Goal: Transaction & Acquisition: Purchase product/service

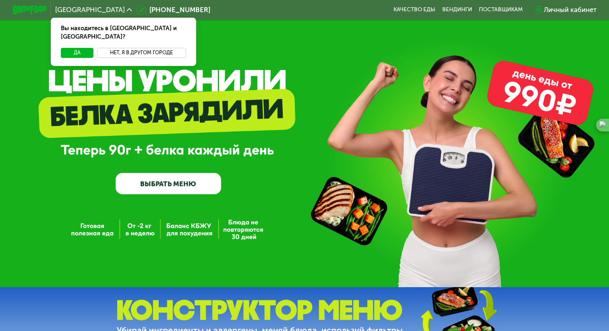
click at [157, 48] on button "Нет, я в другом городе" at bounding box center [141, 53] width 89 height 10
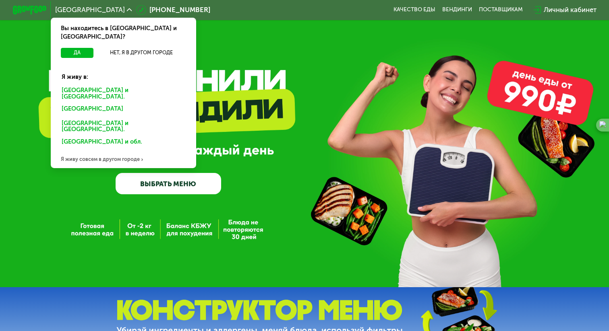
click at [99, 103] on div "Санкт-Петербурге и обл." at bounding box center [122, 110] width 132 height 14
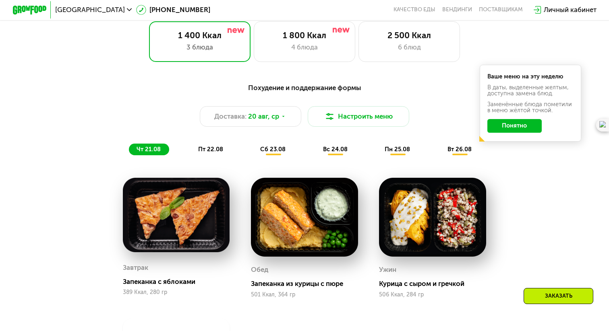
scroll to position [388, 0]
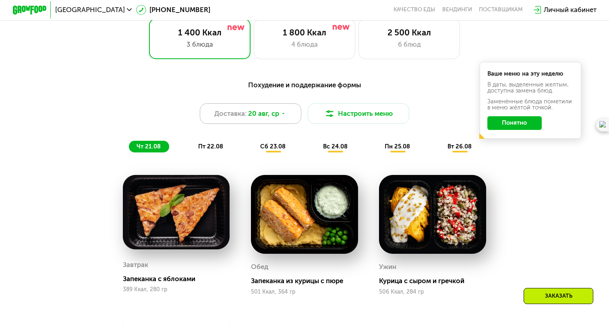
click at [282, 112] on icon at bounding box center [283, 113] width 5 height 5
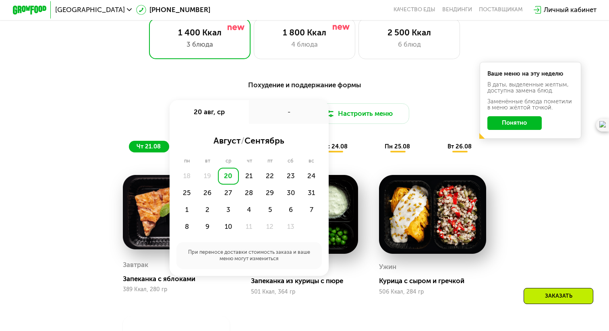
click at [159, 88] on div "Похудение и поддержание формы" at bounding box center [304, 85] width 501 height 10
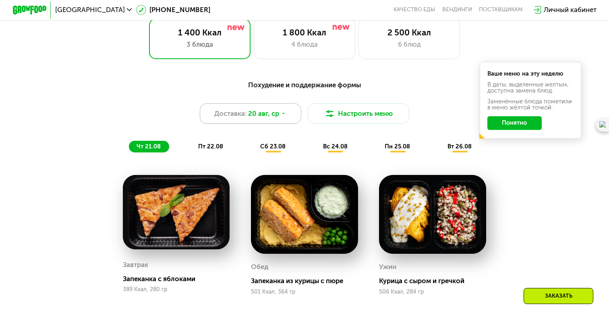
click at [255, 113] on span "20 авг, ср" at bounding box center [263, 114] width 31 height 10
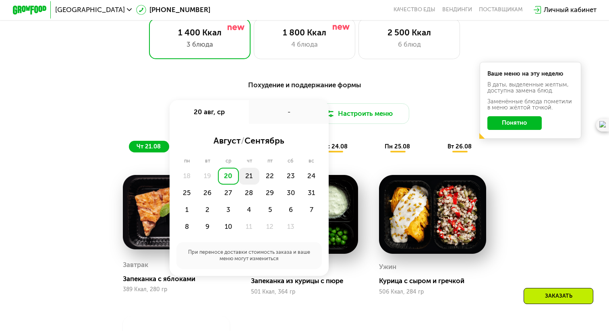
click at [259, 177] on div "21" at bounding box center [269, 176] width 21 height 17
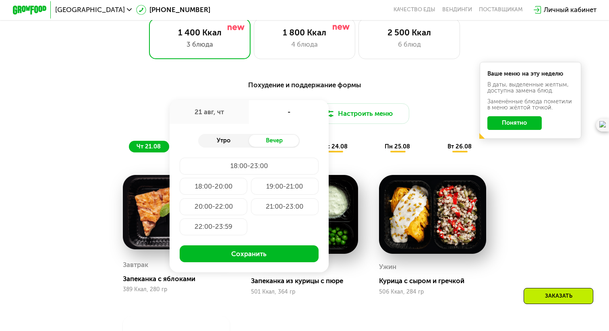
click at [231, 142] on div "Утро" at bounding box center [223, 141] width 51 height 12
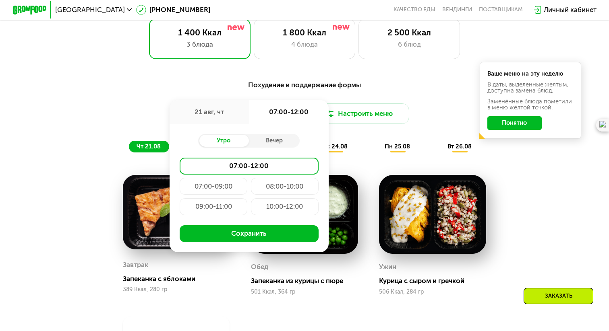
click at [232, 163] on div "07:00-12:00" at bounding box center [249, 166] width 139 height 17
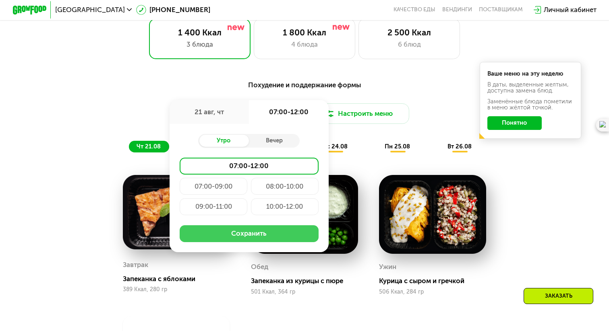
click at [235, 228] on button "Сохранить" at bounding box center [249, 234] width 139 height 17
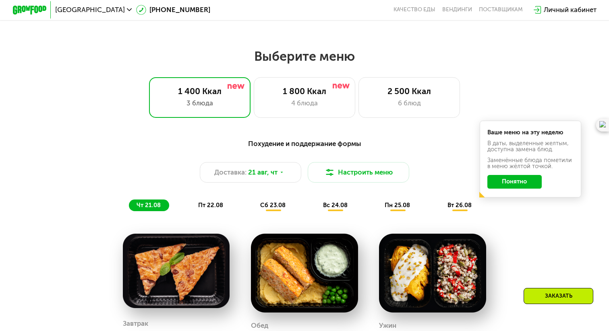
scroll to position [370, 0]
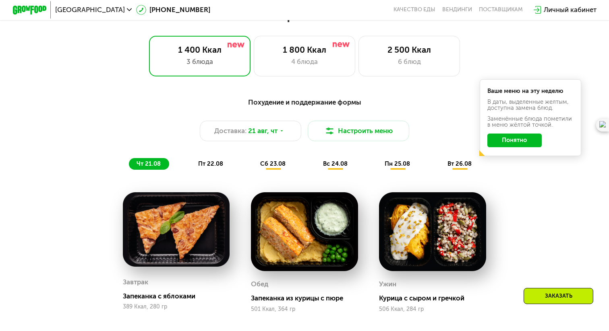
click at [217, 163] on span "пт 22.08" at bounding box center [210, 163] width 25 height 7
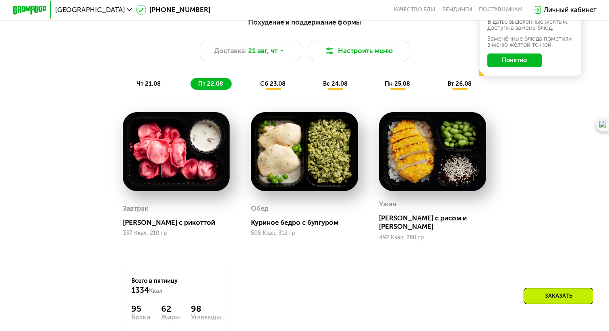
scroll to position [431, 0]
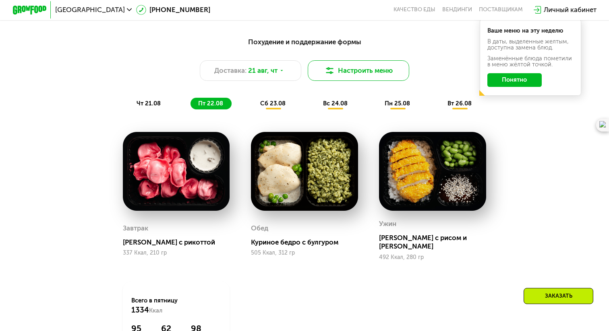
click at [343, 73] on button "Настроить меню" at bounding box center [358, 70] width 101 height 20
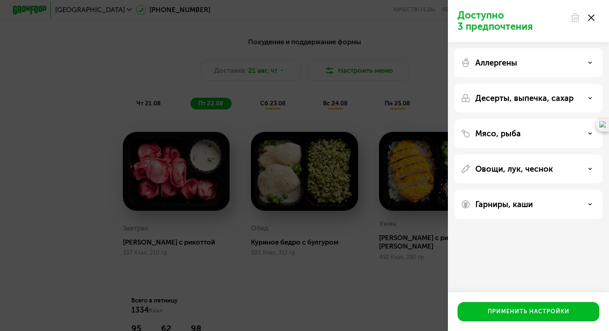
click at [506, 84] on div "Аллергены" at bounding box center [528, 98] width 148 height 29
click at [581, 155] on div "Мясо, рыба" at bounding box center [528, 169] width 148 height 29
click at [588, 136] on div "Мясо, рыба" at bounding box center [528, 134] width 135 height 10
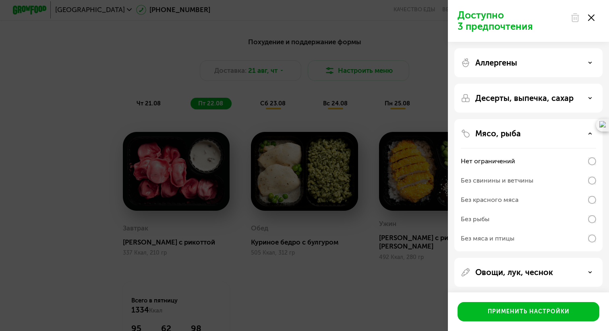
click at [588, 136] on div "Мясо, рыба" at bounding box center [528, 134] width 135 height 10
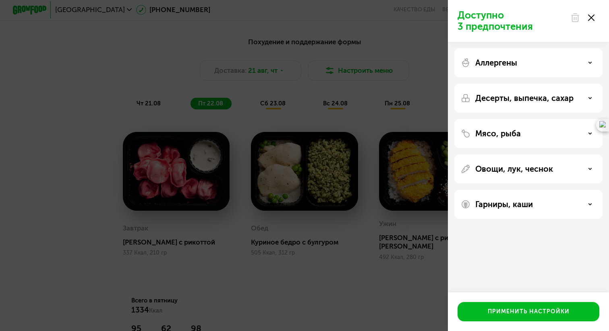
click at [586, 205] on div "Гарниры, каши" at bounding box center [528, 205] width 135 height 10
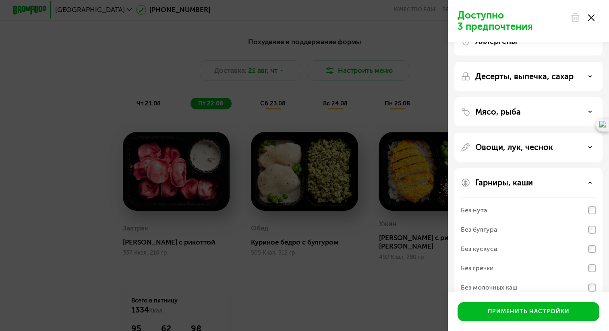
scroll to position [38, 0]
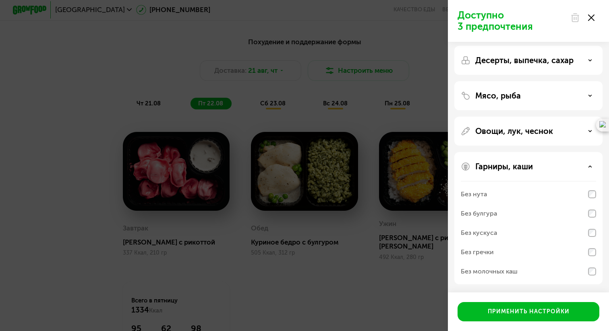
click at [581, 223] on div "Без булгура" at bounding box center [528, 232] width 135 height 19
click at [596, 200] on div "Гарниры, каши Без нута Без булгура Без кускуса Без гречки Без молочных каш" at bounding box center [528, 218] width 148 height 132
click at [563, 130] on div "Овощи, лук, чеснок" at bounding box center [528, 131] width 135 height 10
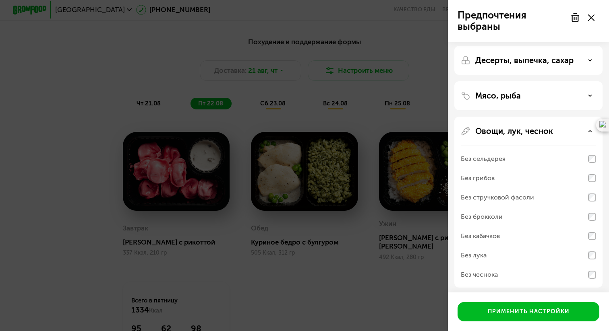
click at [526, 265] on div "Без лука" at bounding box center [528, 274] width 135 height 19
click at [519, 265] on div "Без лука" at bounding box center [528, 274] width 135 height 19
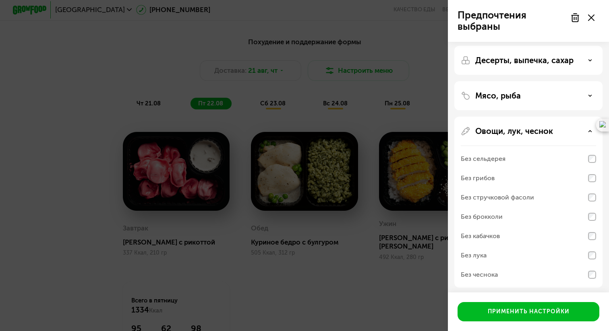
click at [519, 265] on div "Без лука" at bounding box center [528, 274] width 135 height 19
click at [573, 133] on div "Овощи, лук, чеснок" at bounding box center [528, 131] width 135 height 10
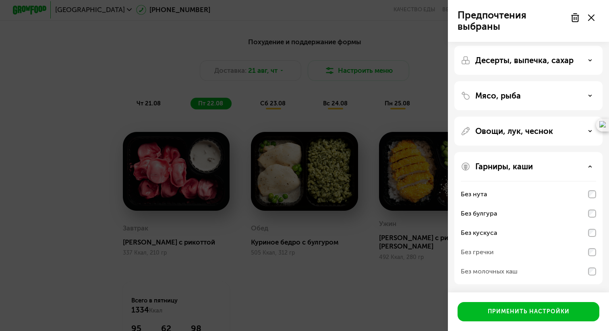
click at [525, 95] on div "Мясо, рыба" at bounding box center [528, 96] width 135 height 10
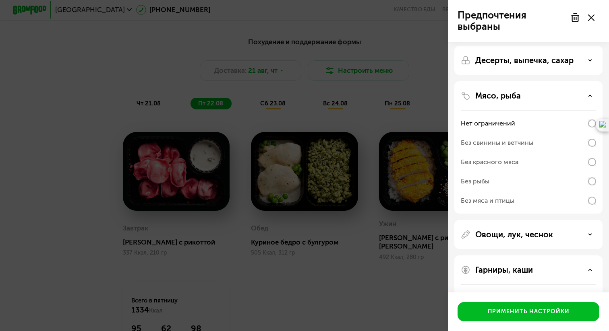
click at [535, 94] on div "Мясо, рыба" at bounding box center [528, 96] width 135 height 10
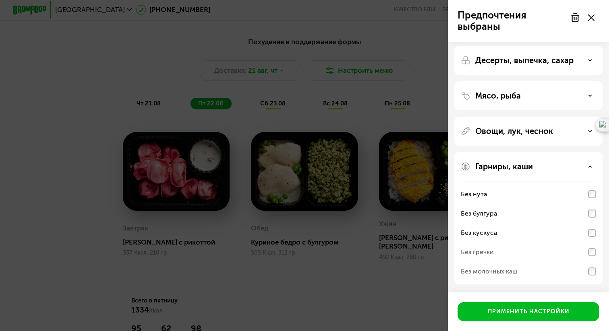
click at [535, 81] on div "Десерты, выпечка, сахар" at bounding box center [528, 95] width 148 height 29
click at [535, 60] on p "Десерты, выпечка, сахар" at bounding box center [524, 61] width 98 height 10
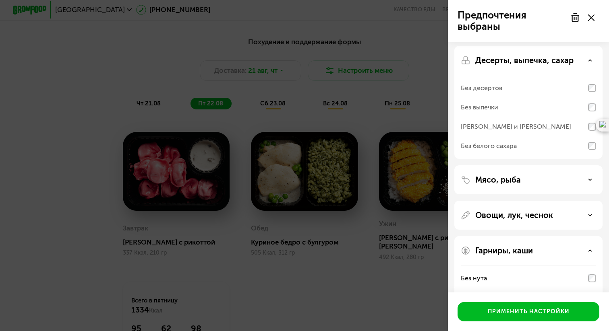
click at [598, 166] on div "Десерты, выпечка, сахар Без десертов Без выпечки Без сэндвичей и круассанов Без…" at bounding box center [528, 180] width 148 height 29
click at [461, 147] on div "Без белого сахара" at bounding box center [489, 146] width 56 height 10
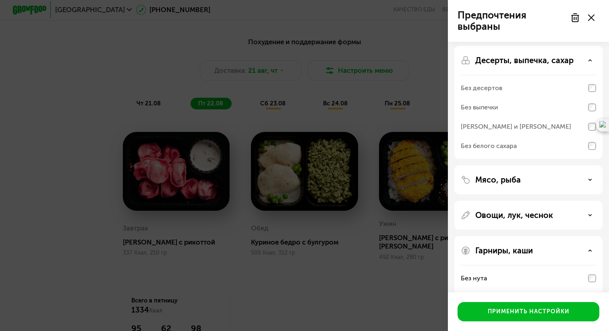
click at [584, 18] on div at bounding box center [582, 18] width 34 height 16
click at [591, 18] on use at bounding box center [591, 17] width 6 height 6
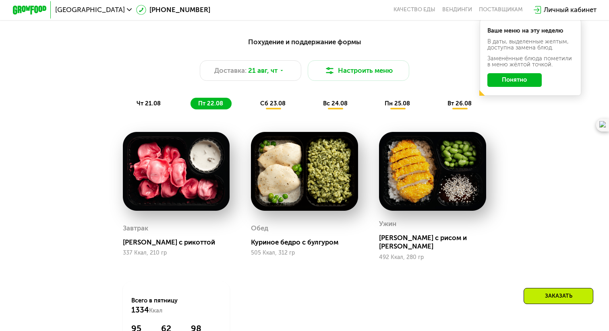
click at [518, 78] on button "Понятно" at bounding box center [514, 80] width 55 height 14
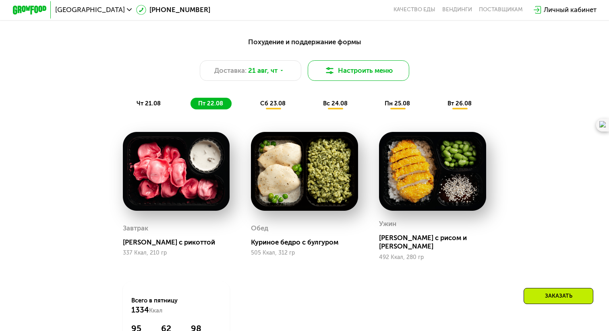
click at [378, 73] on button "Настроить меню" at bounding box center [358, 70] width 101 height 20
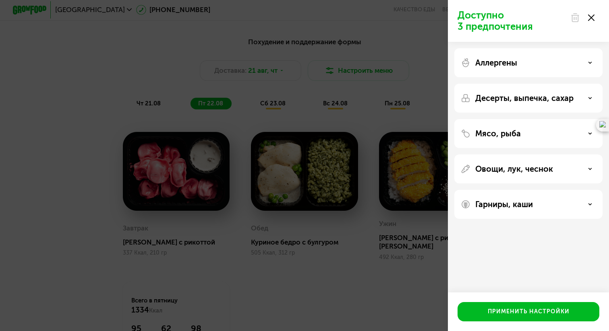
click at [494, 200] on p "Гарниры, каши" at bounding box center [504, 205] width 58 height 10
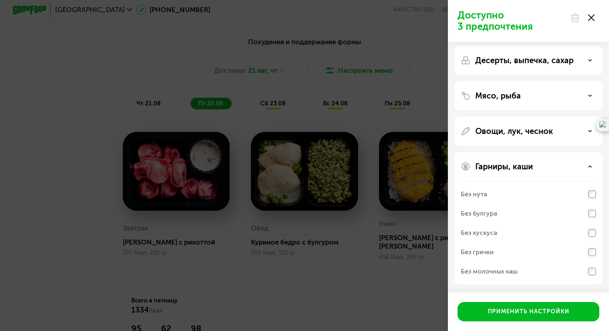
scroll to position [14, 0]
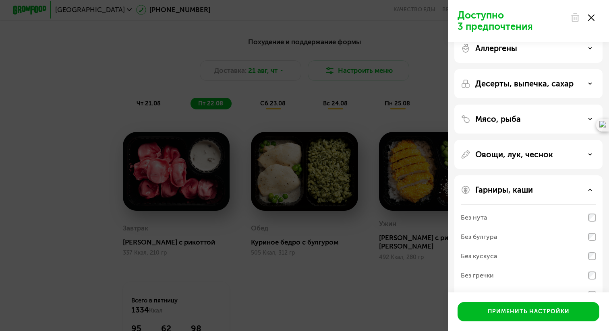
click at [497, 140] on div "Мясо, рыба" at bounding box center [528, 154] width 148 height 29
click at [498, 116] on p "Мясо, рыба" at bounding box center [498, 119] width 46 height 10
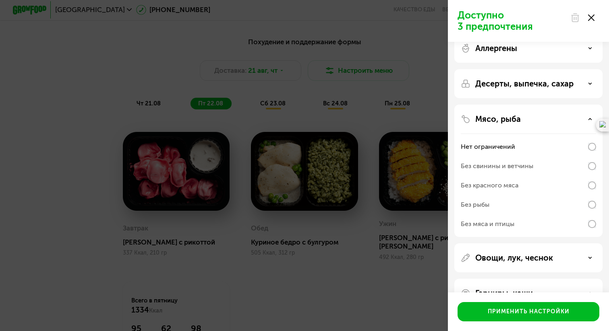
click at [502, 119] on p "Мясо, рыба" at bounding box center [498, 119] width 46 height 10
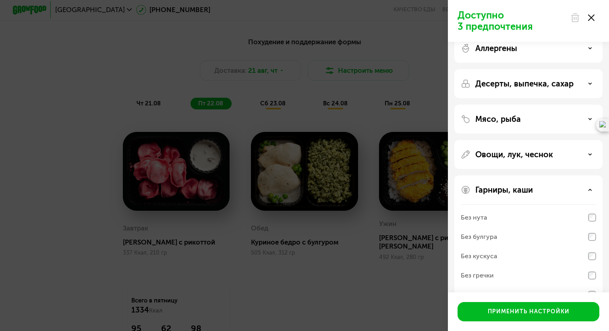
click at [503, 176] on div "Овощи, лук, чеснок" at bounding box center [528, 242] width 148 height 132
click at [504, 176] on div "Овощи, лук, чеснок" at bounding box center [528, 242] width 148 height 132
click at [500, 155] on p "Овощи, лук, чеснок" at bounding box center [514, 155] width 78 height 10
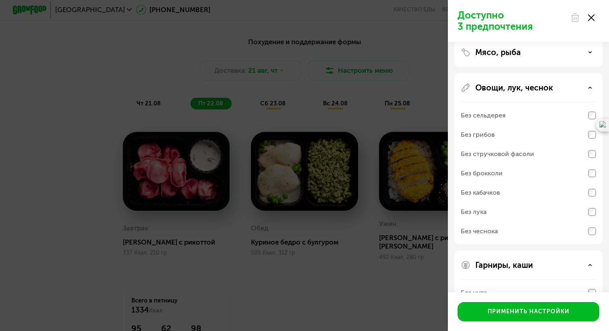
scroll to position [96, 0]
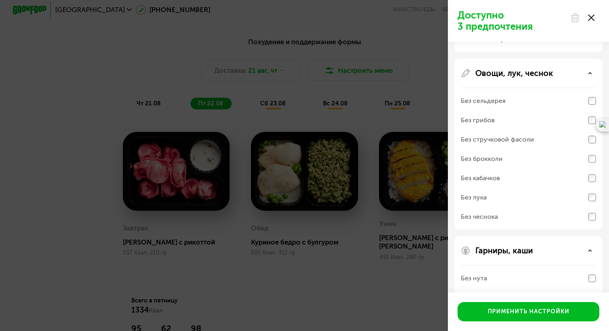
click at [590, 207] on div "Без лука" at bounding box center [528, 216] width 135 height 19
click at [591, 76] on div "Овощи, лук, чеснок" at bounding box center [528, 73] width 135 height 10
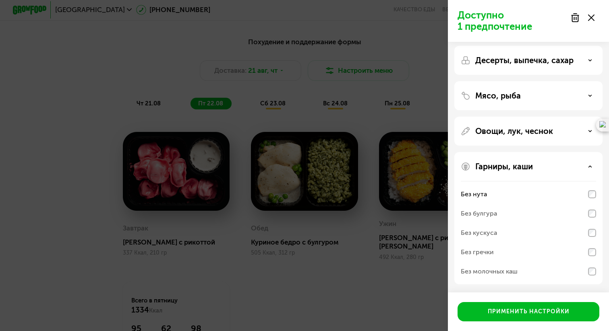
click at [592, 16] on use at bounding box center [591, 17] width 6 height 6
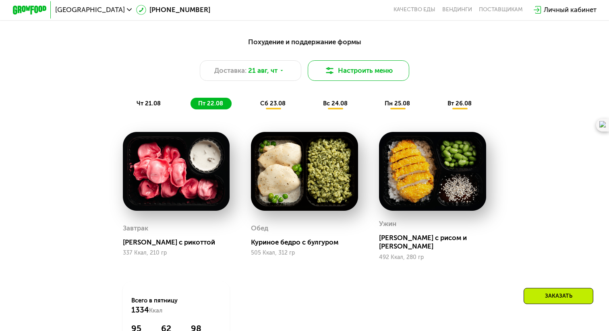
click at [358, 72] on button "Настроить меню" at bounding box center [358, 70] width 101 height 20
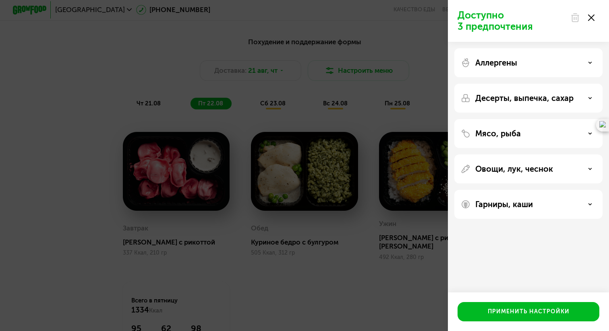
click at [517, 207] on p "Гарниры, каши" at bounding box center [504, 205] width 58 height 10
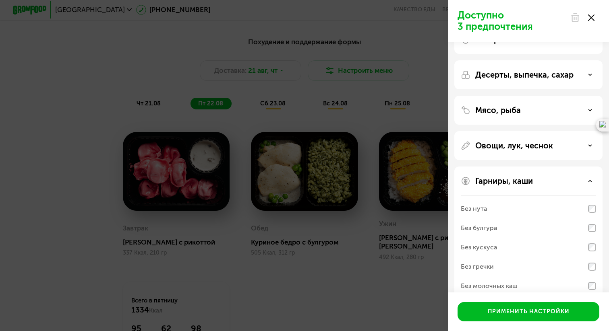
scroll to position [0, 0]
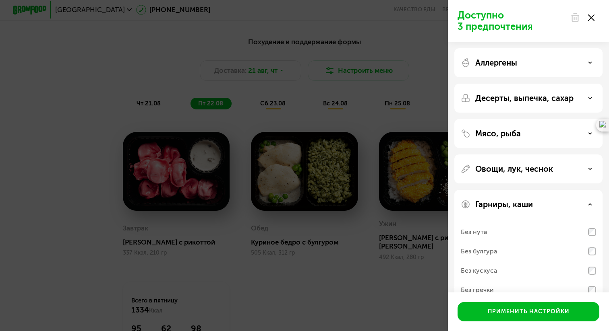
click at [518, 168] on p "Овощи, лук, чеснок" at bounding box center [514, 169] width 78 height 10
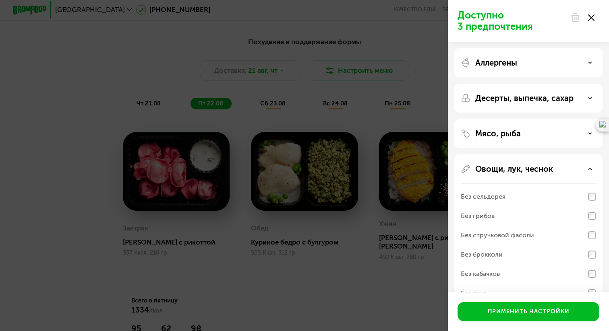
click at [518, 168] on p "Овощи, лук, чеснок" at bounding box center [514, 169] width 78 height 10
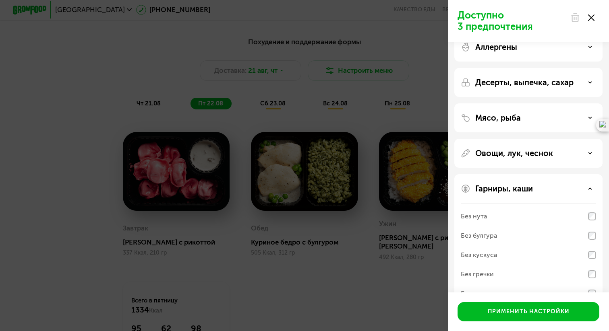
scroll to position [38, 0]
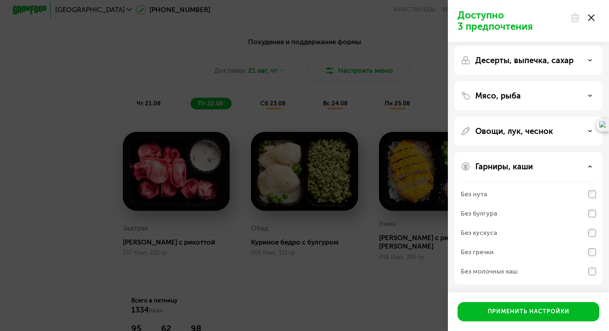
click at [510, 243] on div "Без кускуса" at bounding box center [528, 252] width 135 height 19
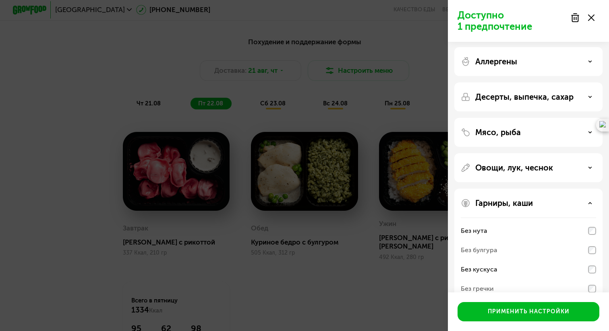
scroll to position [0, 0]
click at [566, 101] on p "Десерты, выпечка, сахар" at bounding box center [524, 98] width 98 height 10
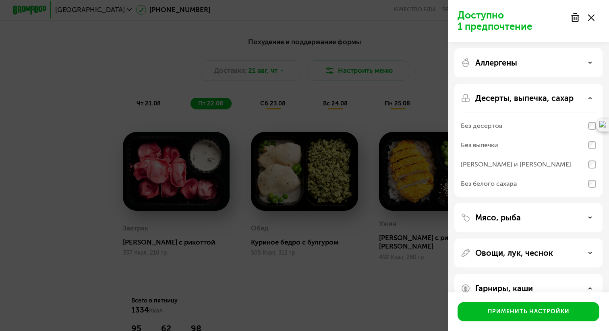
click at [566, 101] on p "Десерты, выпечка, сахар" at bounding box center [524, 98] width 98 height 10
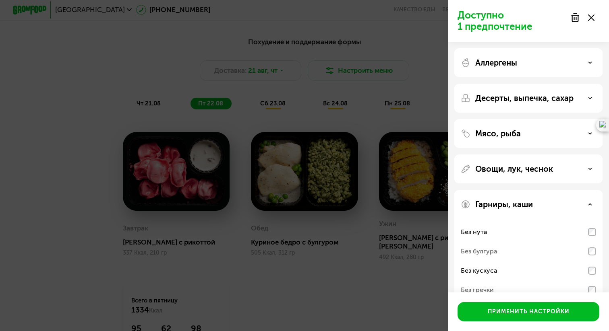
click at [543, 62] on div "Аллергены" at bounding box center [528, 63] width 135 height 10
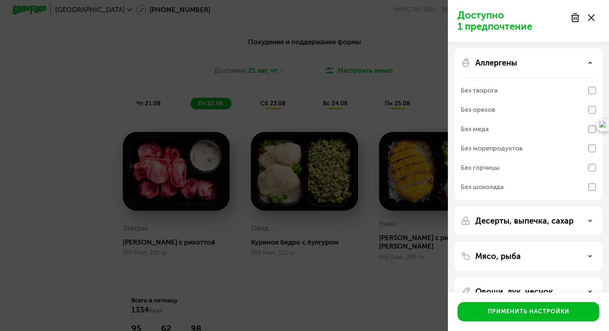
click at [543, 62] on div "Аллергены" at bounding box center [528, 63] width 135 height 10
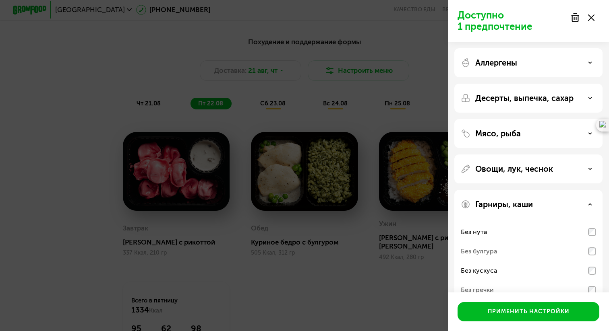
click at [528, 172] on p "Овощи, лук, чеснок" at bounding box center [514, 169] width 78 height 10
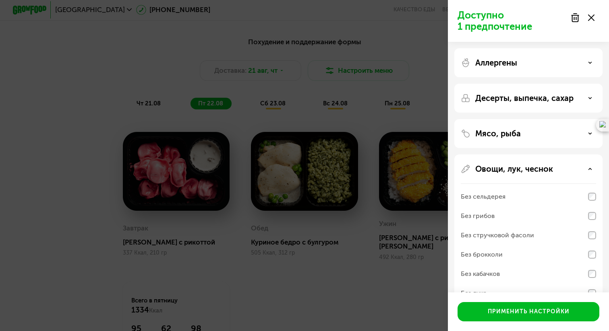
click at [528, 172] on p "Овощи, лук, чеснок" at bounding box center [514, 169] width 78 height 10
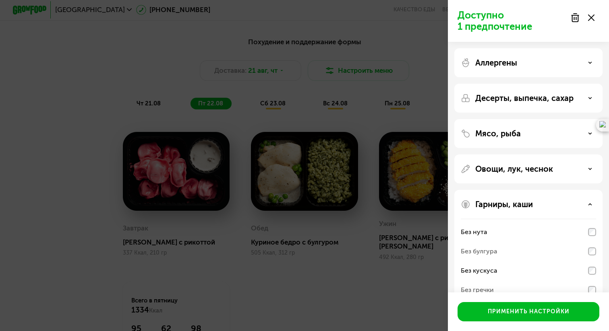
click at [513, 261] on div "Без булгура" at bounding box center [528, 270] width 135 height 19
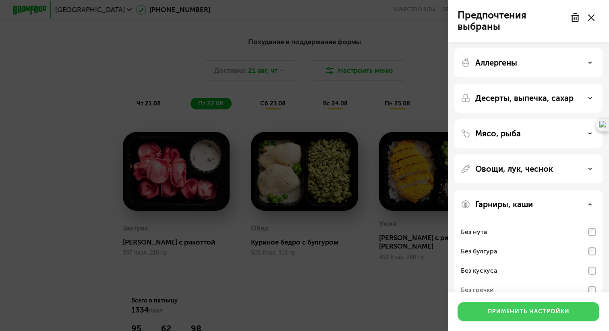
click at [506, 310] on div "Применить настройки" at bounding box center [529, 312] width 82 height 8
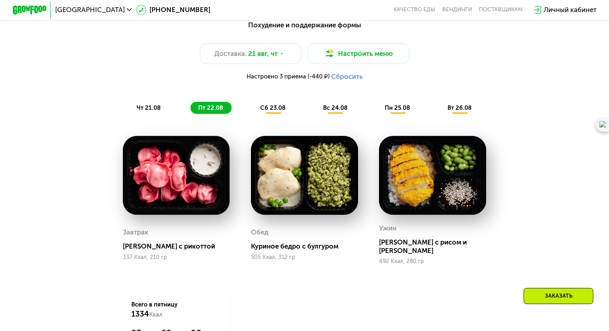
scroll to position [445, 0]
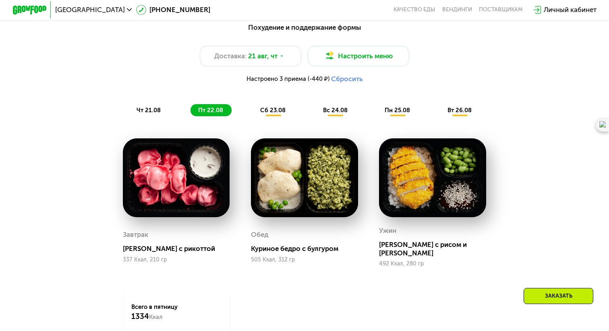
click at [272, 108] on span "сб 23.08" at bounding box center [272, 110] width 25 height 7
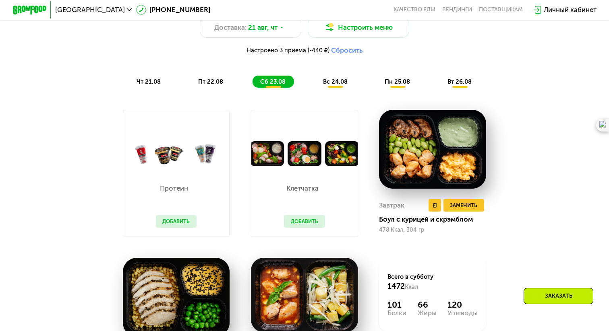
scroll to position [448, 0]
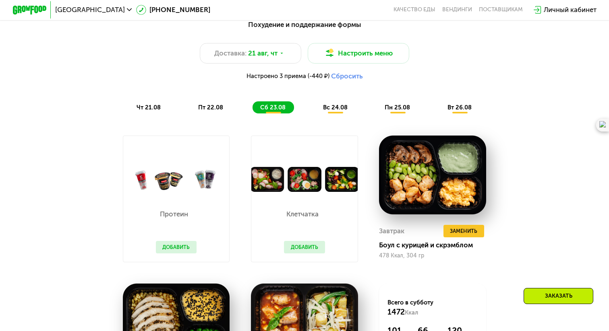
click at [198, 118] on div "Похудение и поддержание формы Доставка: 21 авг, чт Настроить меню Настроено 3 п…" at bounding box center [304, 66] width 511 height 104
click at [198, 108] on span "пт 22.08" at bounding box center [210, 107] width 25 height 7
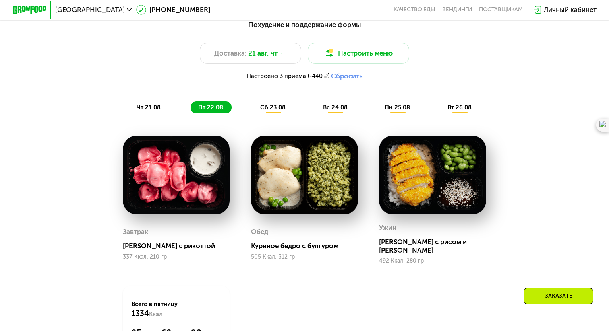
click at [190, 112] on div "чт 21.08" at bounding box center [210, 107] width 41 height 12
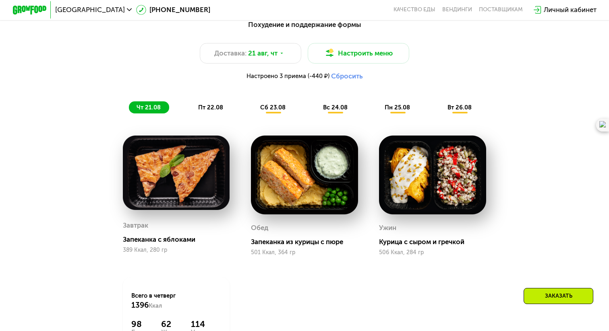
click at [315, 112] on div "сб 23.08" at bounding box center [335, 107] width 41 height 12
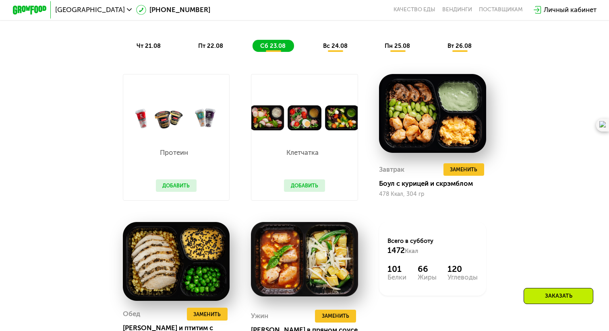
scroll to position [519, 0]
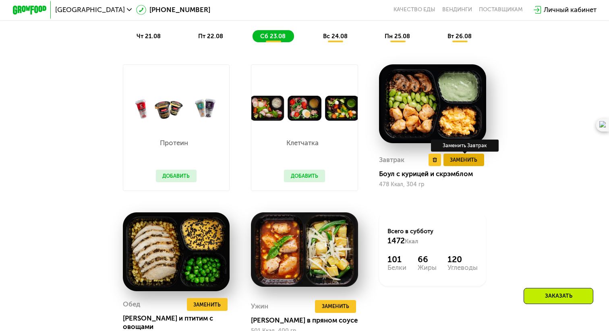
click at [467, 159] on span "Заменить" at bounding box center [463, 160] width 27 height 8
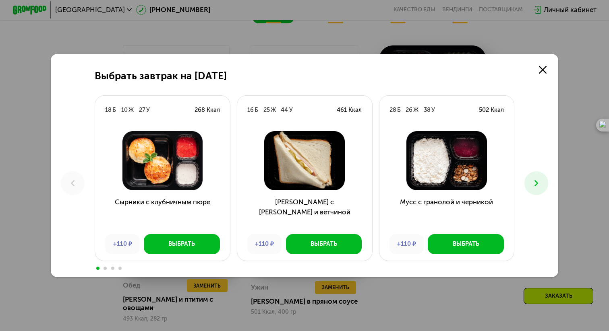
scroll to position [537, 0]
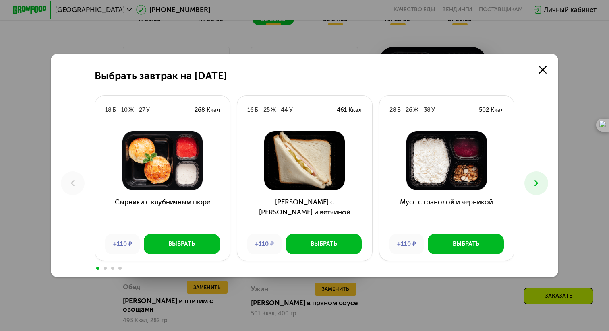
click at [544, 185] on button at bounding box center [536, 184] width 24 height 24
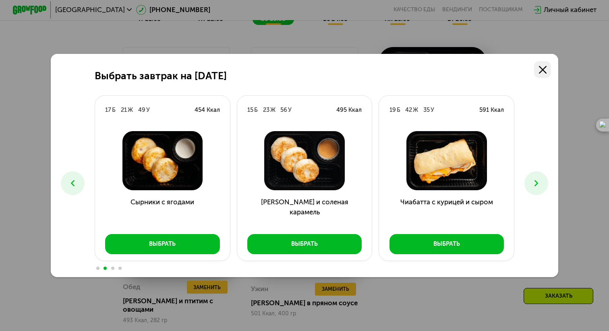
click at [540, 68] on icon at bounding box center [543, 70] width 8 height 8
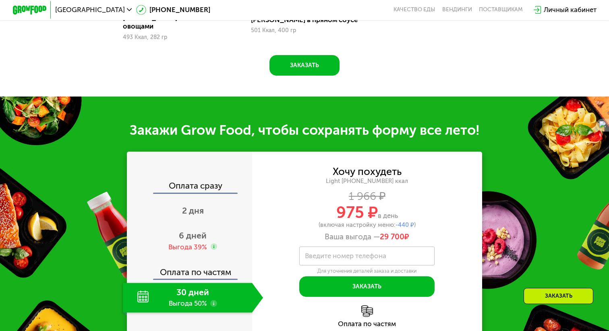
scroll to position [833, 0]
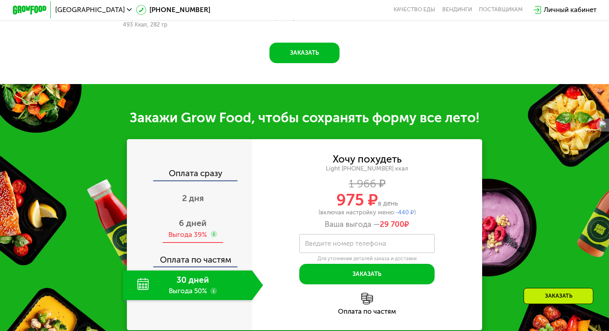
click at [197, 220] on div "6 дней Выгода 39%" at bounding box center [193, 229] width 141 height 30
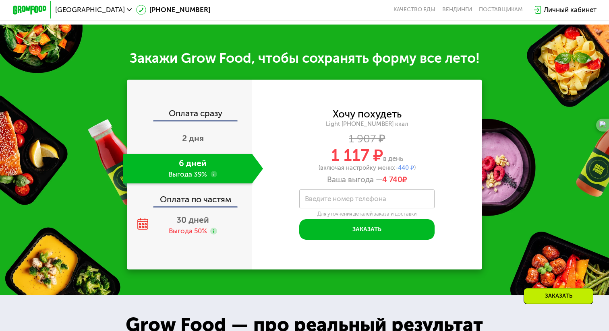
scroll to position [893, 0]
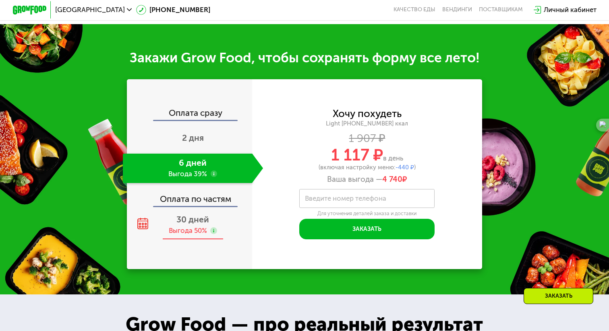
click at [203, 217] on div "30 дней Выгода 50%" at bounding box center [193, 225] width 141 height 30
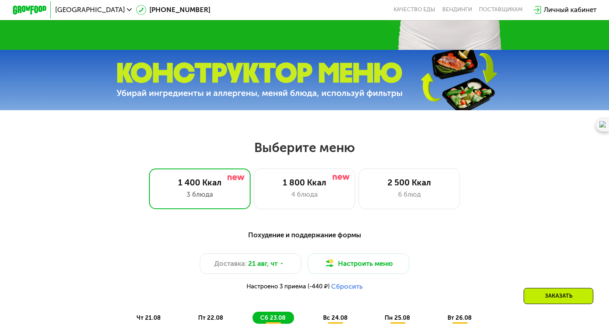
scroll to position [0, 0]
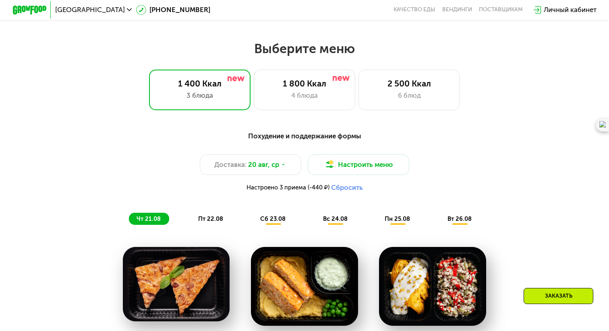
scroll to position [366, 0]
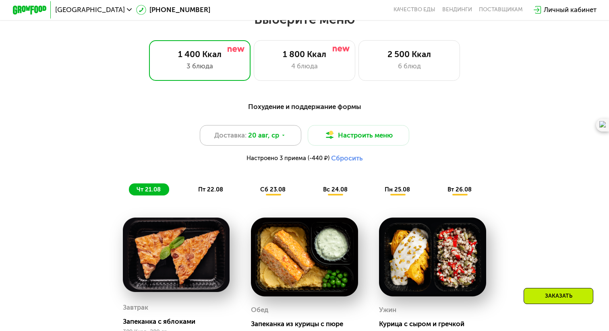
click at [242, 128] on div "Доставка: 20 авг, ср" at bounding box center [250, 135] width 101 height 20
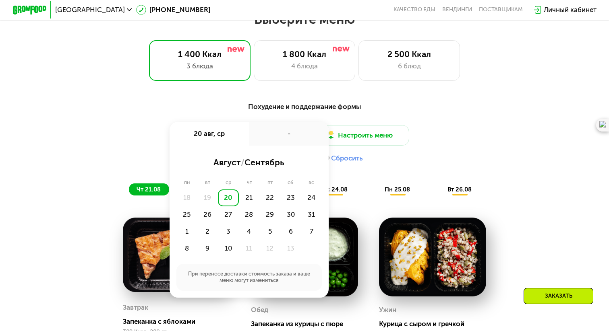
click at [228, 202] on div "20" at bounding box center [228, 198] width 21 height 17
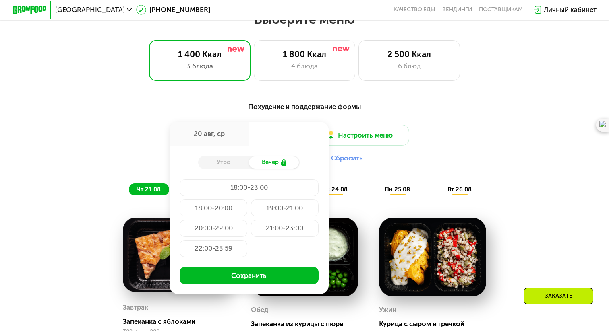
click at [228, 200] on div "18:00-23:00" at bounding box center [214, 208] width 68 height 17
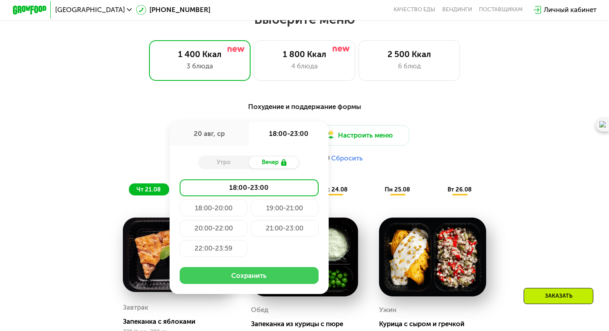
click at [234, 275] on button "Сохранить" at bounding box center [249, 275] width 139 height 17
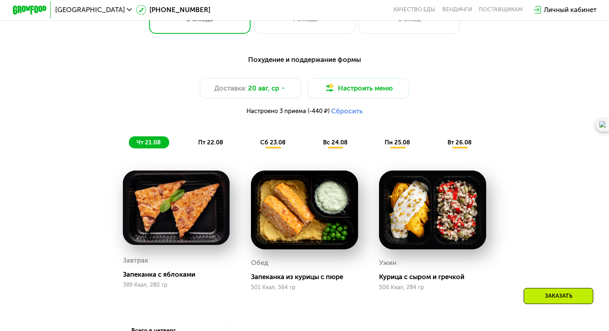
scroll to position [445, 0]
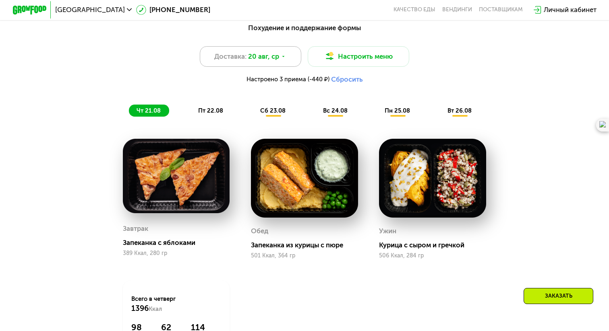
click at [288, 60] on div "Доставка: 20 авг, ср" at bounding box center [250, 56] width 101 height 20
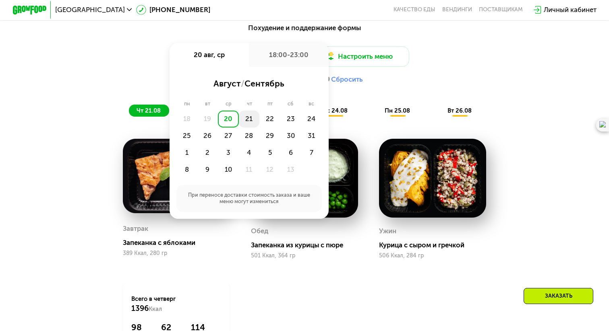
click at [259, 123] on div "21" at bounding box center [269, 119] width 21 height 17
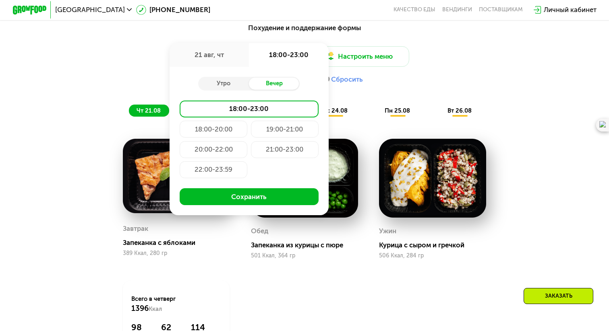
click at [228, 89] on div "Утро Вечер" at bounding box center [248, 84] width 101 height 14
click at [225, 84] on div "Утро" at bounding box center [223, 84] width 51 height 12
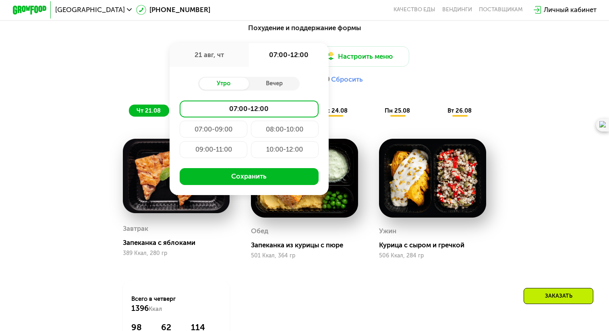
click at [233, 106] on div "07:00-12:00" at bounding box center [249, 109] width 139 height 17
click at [251, 125] on div "07:00-09:00" at bounding box center [285, 129] width 68 height 17
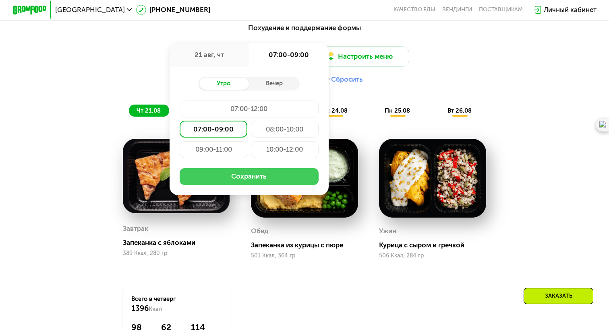
click at [240, 181] on button "Сохранить" at bounding box center [249, 176] width 139 height 17
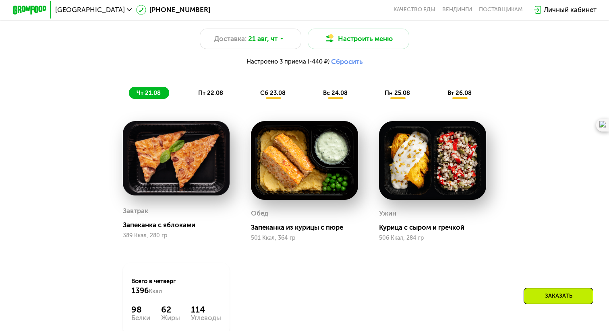
scroll to position [462, 0]
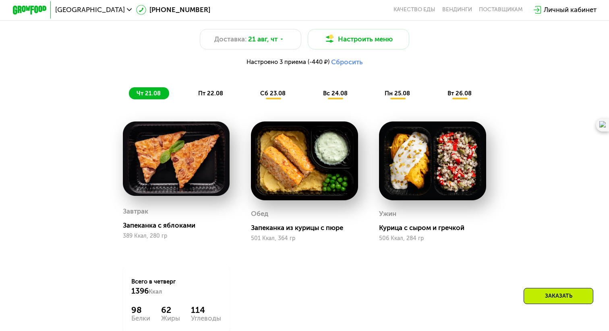
click at [278, 93] on span "сб 23.08" at bounding box center [272, 93] width 25 height 7
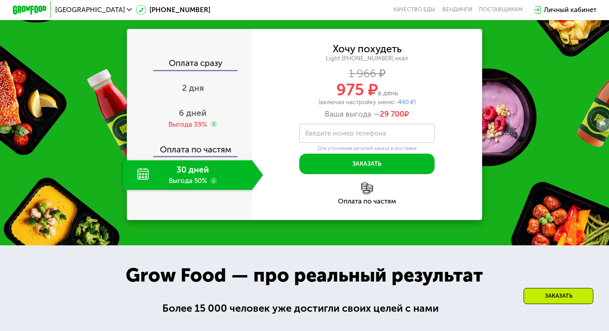
scroll to position [949, 0]
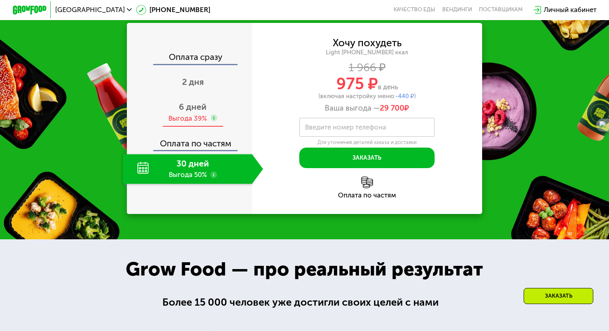
click at [205, 114] on div "Выгода 39%" at bounding box center [187, 118] width 39 height 9
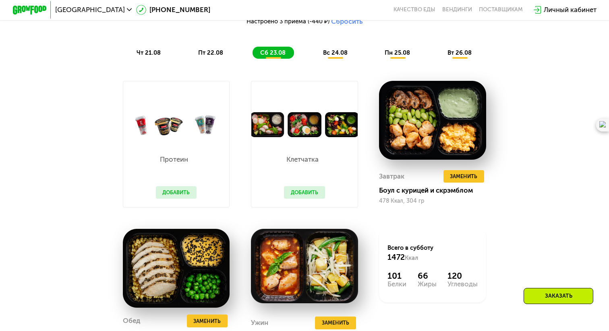
scroll to position [498, 0]
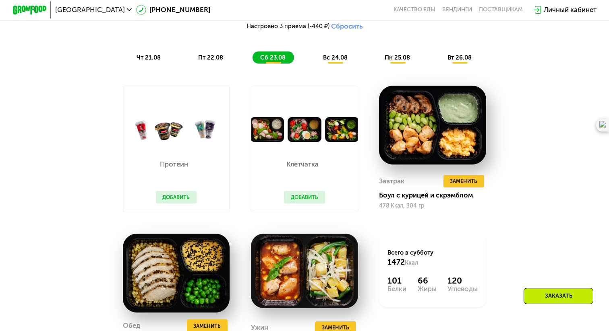
click at [398, 58] on span "пн 25.08" at bounding box center [397, 57] width 25 height 7
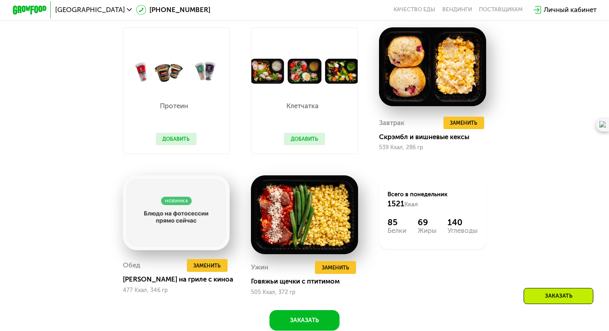
scroll to position [576, 0]
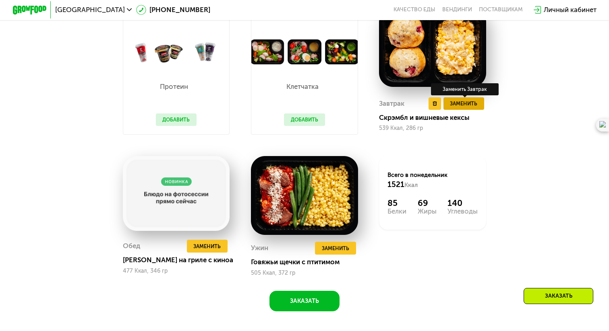
click at [450, 108] on span "Заменить" at bounding box center [463, 103] width 27 height 8
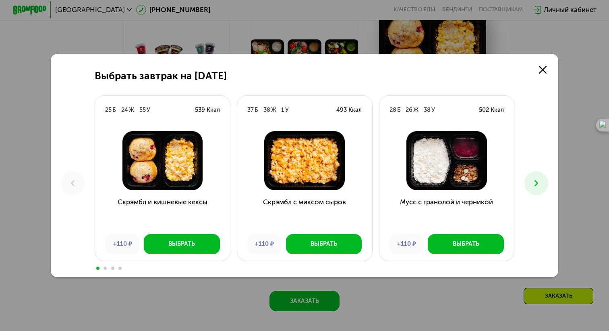
click at [534, 184] on icon at bounding box center [536, 183] width 10 height 10
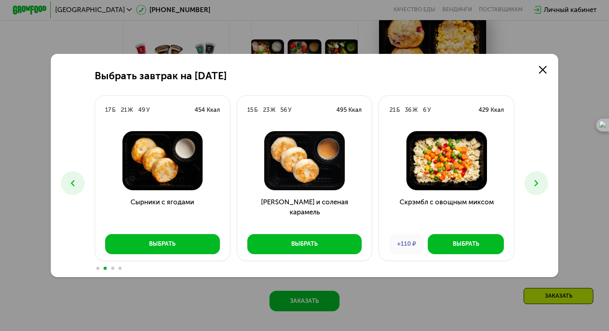
click at [534, 184] on icon at bounding box center [536, 183] width 10 height 10
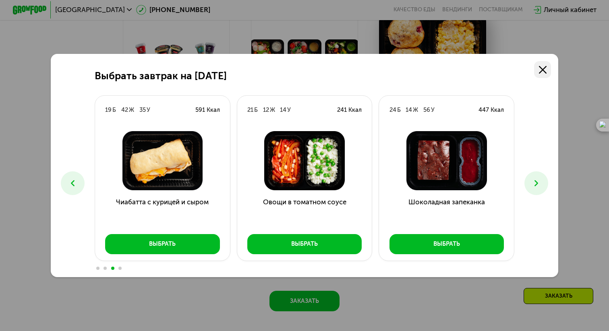
click at [541, 71] on use at bounding box center [543, 70] width 8 height 8
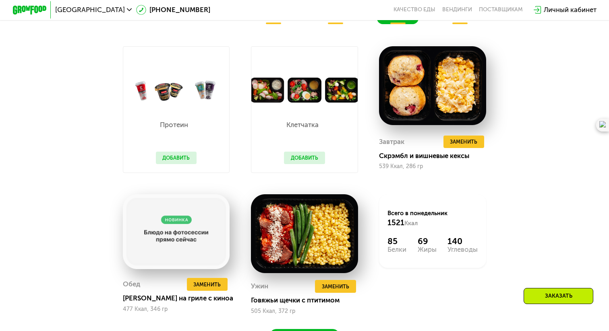
scroll to position [428, 0]
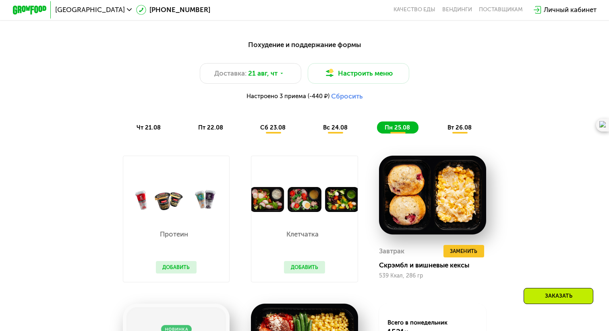
click at [463, 128] on span "вт 26.08" at bounding box center [459, 127] width 24 height 7
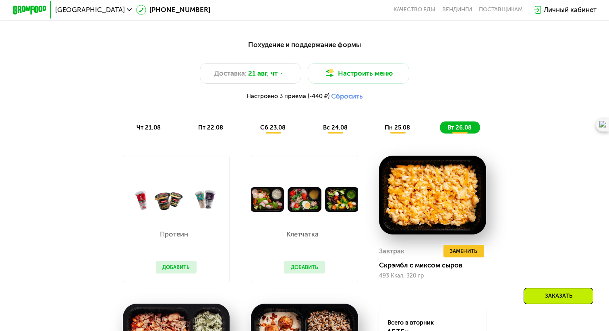
click at [406, 130] on span "пн 25.08" at bounding box center [397, 127] width 25 height 7
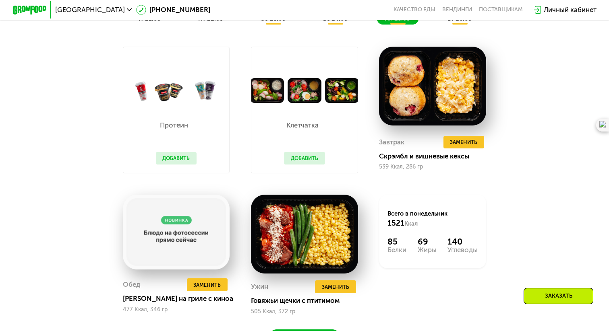
scroll to position [506, 0]
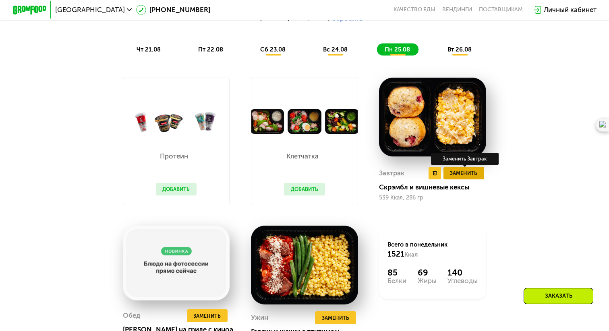
click at [457, 174] on span "Заменить" at bounding box center [463, 173] width 27 height 8
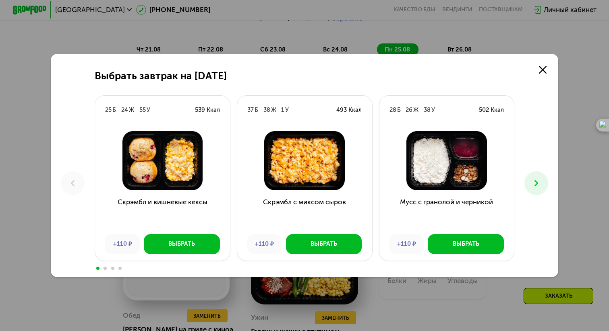
click at [536, 181] on use at bounding box center [536, 183] width 4 height 6
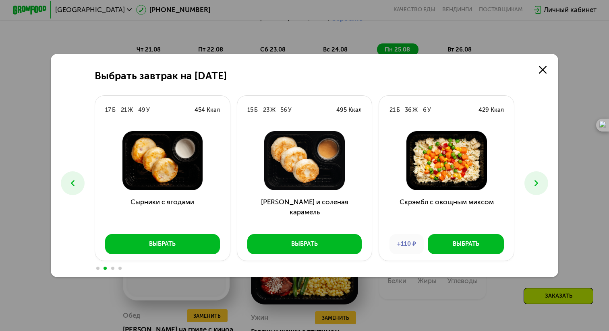
click at [536, 181] on use at bounding box center [536, 183] width 4 height 6
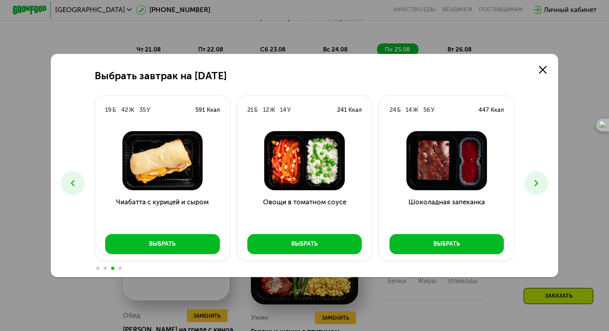
click at [70, 179] on icon at bounding box center [73, 183] width 10 height 10
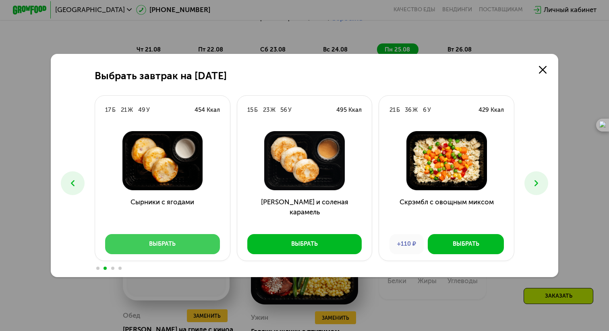
click at [154, 249] on button "Выбрать" at bounding box center [162, 244] width 114 height 20
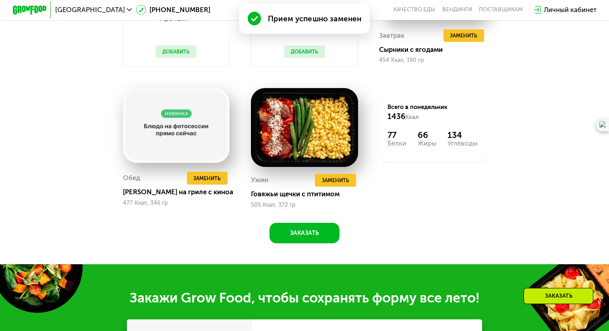
scroll to position [644, 0]
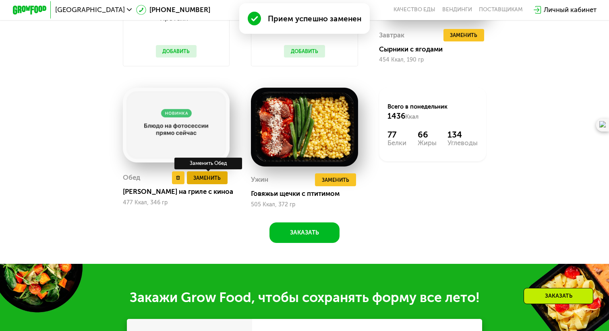
click at [208, 176] on span "Заменить" at bounding box center [206, 178] width 27 height 8
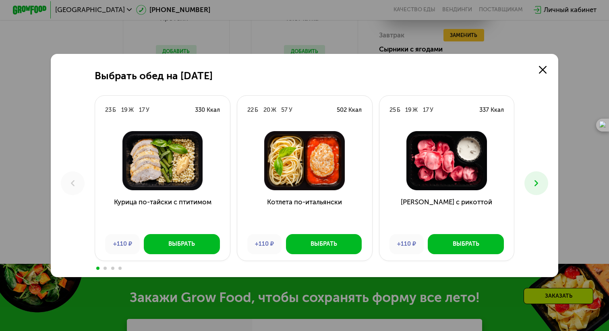
click at [537, 180] on icon at bounding box center [536, 183] width 10 height 10
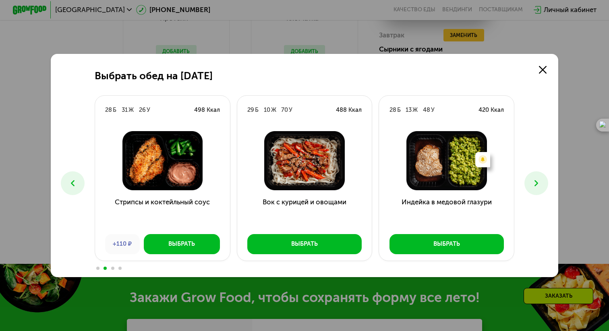
click at [537, 180] on icon at bounding box center [536, 183] width 10 height 10
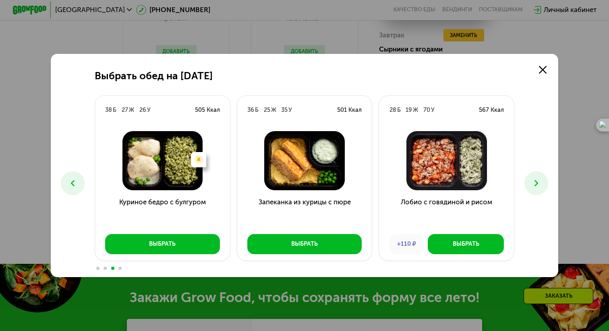
click at [537, 180] on icon at bounding box center [536, 183] width 10 height 10
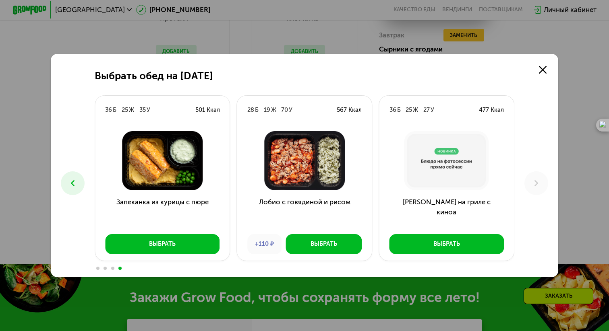
click at [69, 184] on icon at bounding box center [73, 183] width 10 height 10
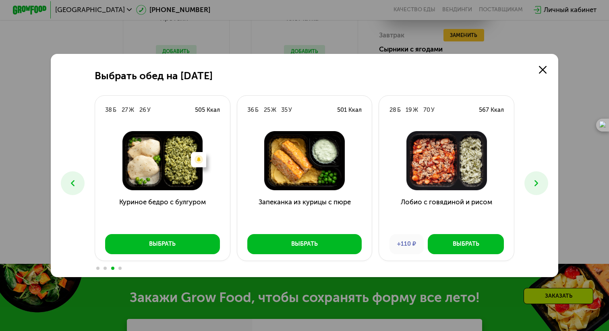
click at [69, 184] on icon at bounding box center [73, 183] width 10 height 10
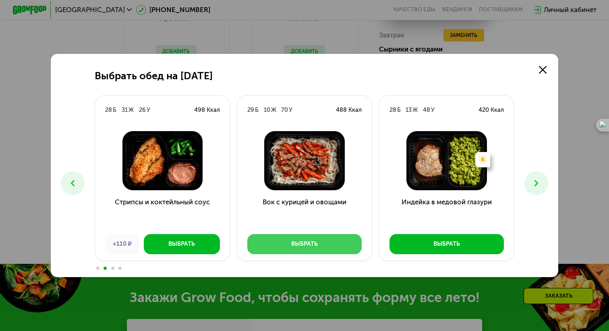
click at [305, 240] on div "Выбрать" at bounding box center [304, 244] width 27 height 8
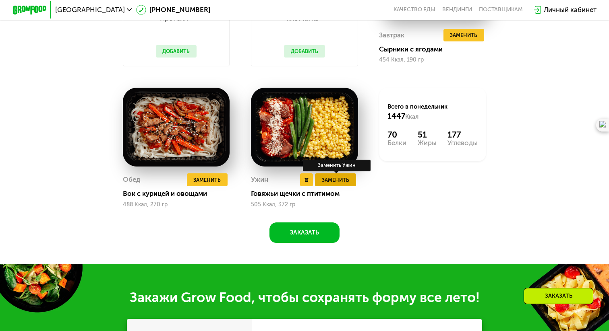
click at [345, 182] on span "Заменить" at bounding box center [335, 180] width 27 height 8
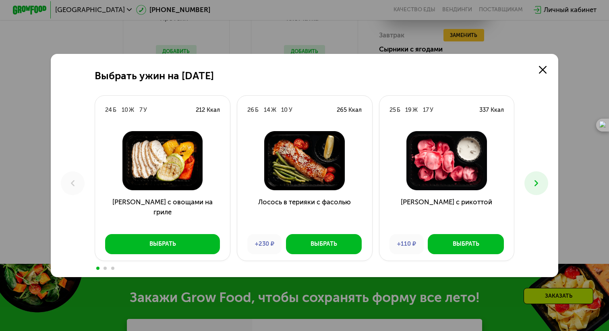
click at [530, 187] on button at bounding box center [536, 184] width 24 height 24
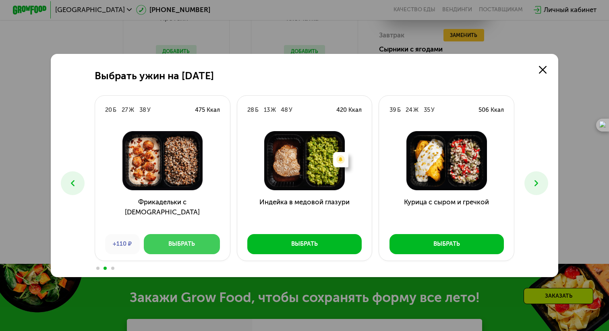
click at [192, 248] on button "Выбрать" at bounding box center [182, 244] width 76 height 20
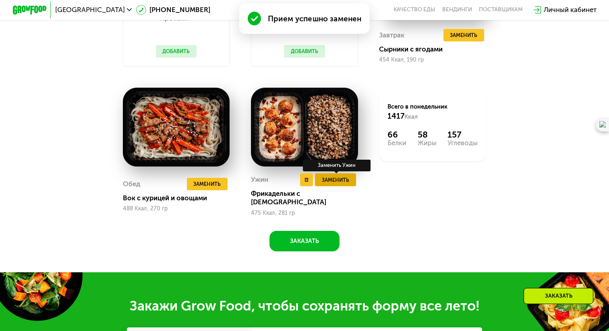
click at [334, 182] on span "Заменить" at bounding box center [335, 180] width 27 height 8
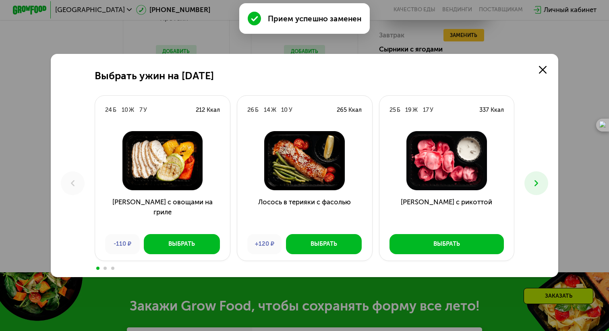
click at [541, 184] on icon at bounding box center [536, 183] width 10 height 10
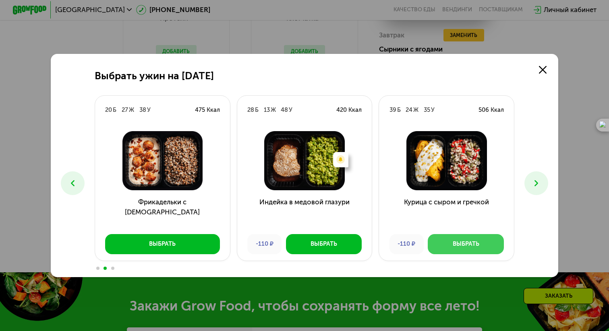
click at [471, 246] on div "Выбрать" at bounding box center [466, 244] width 27 height 8
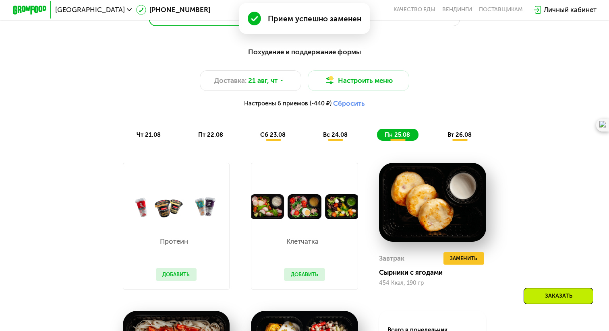
scroll to position [431, 0]
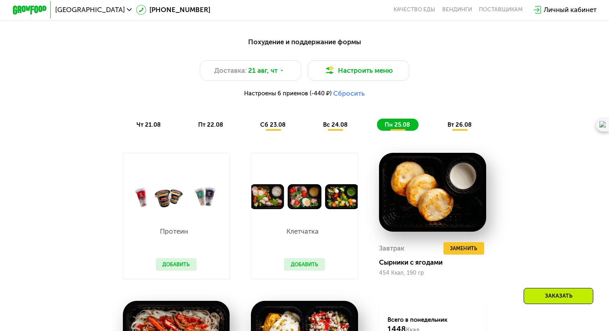
click at [465, 127] on span "вт 26.08" at bounding box center [459, 124] width 24 height 7
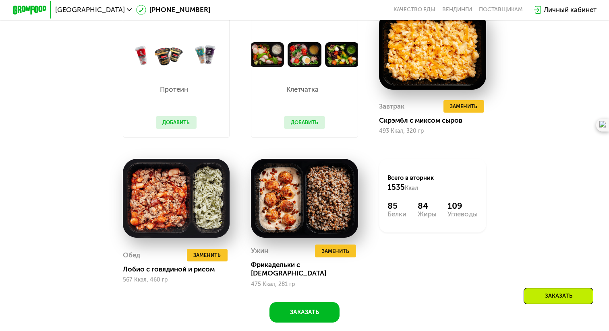
scroll to position [581, 0]
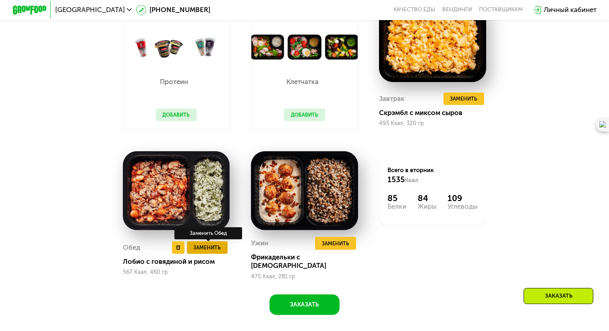
click at [215, 242] on button "Заменить" at bounding box center [207, 248] width 41 height 13
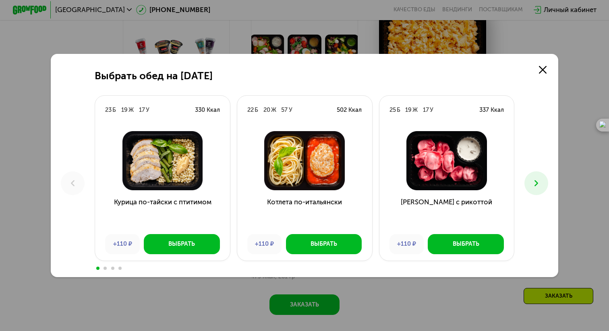
click at [533, 181] on icon at bounding box center [536, 183] width 10 height 10
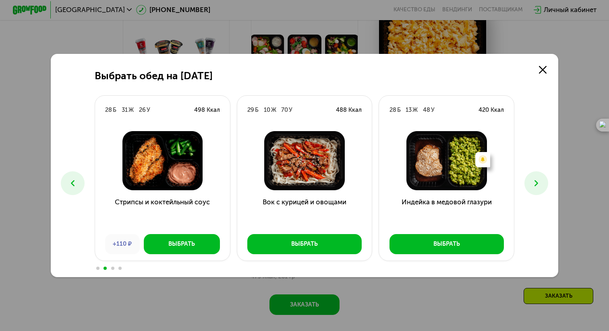
click at [533, 181] on icon at bounding box center [536, 183] width 10 height 10
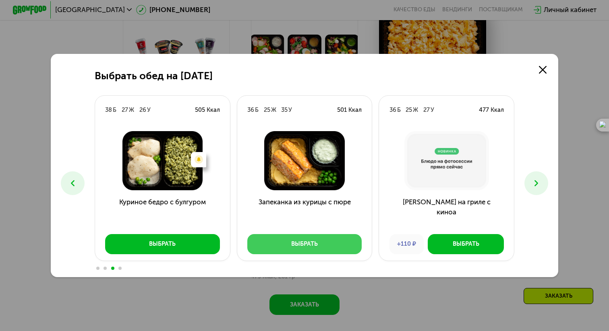
click at [320, 245] on button "Выбрать" at bounding box center [304, 244] width 114 height 20
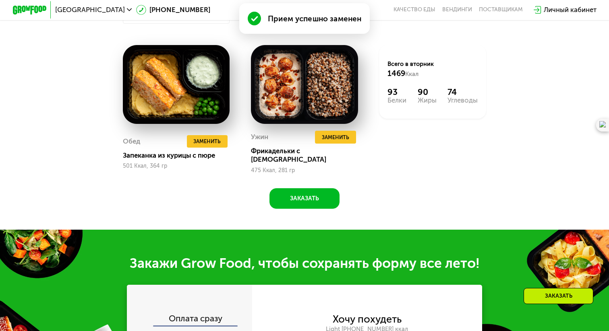
scroll to position [723, 0]
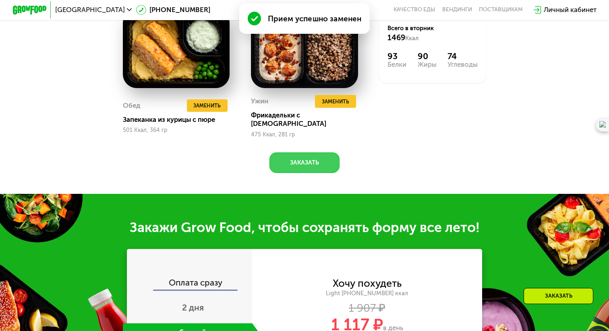
click at [322, 158] on button "Заказать" at bounding box center [304, 163] width 70 height 20
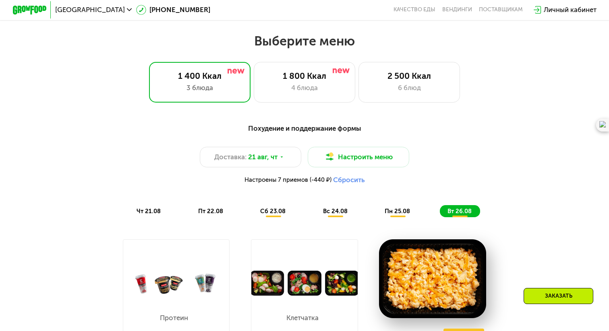
scroll to position [378, 0]
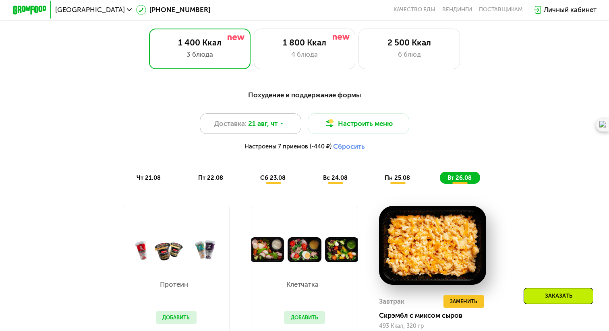
click at [267, 128] on span "21 авг, чт" at bounding box center [262, 124] width 29 height 10
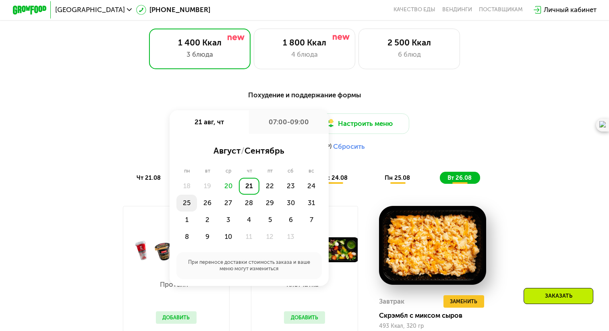
click at [197, 200] on div "25" at bounding box center [207, 203] width 21 height 17
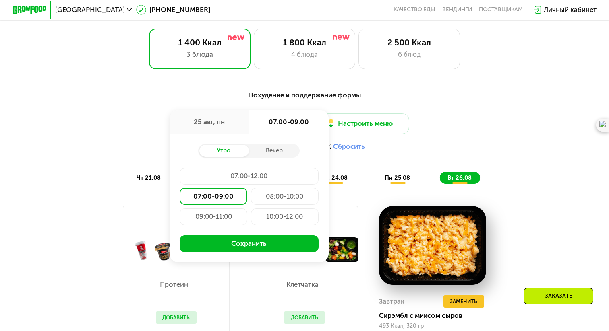
click at [227, 195] on div "07:00-09:00" at bounding box center [214, 196] width 68 height 17
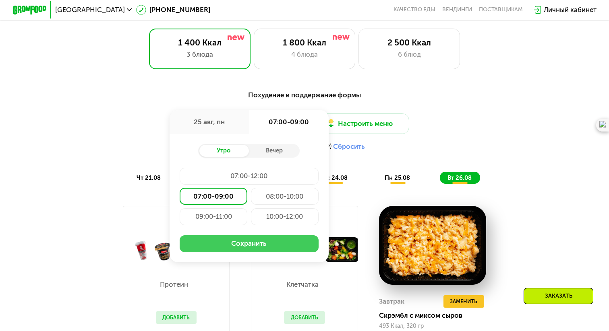
click at [230, 243] on button "Сохранить" at bounding box center [249, 244] width 139 height 17
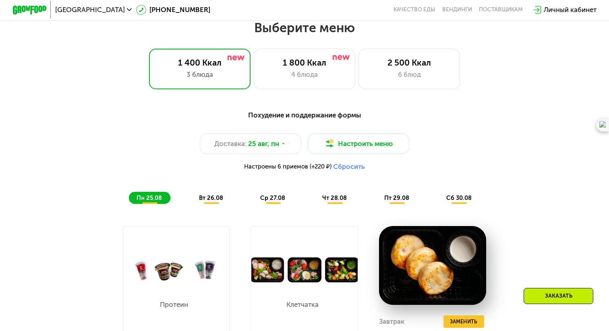
scroll to position [345, 0]
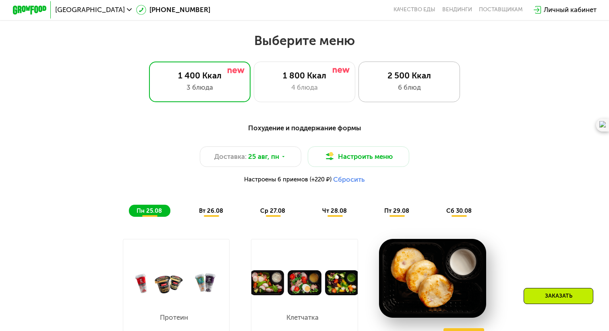
click at [393, 95] on div "2 500 Ккал 6 блюд" at bounding box center [408, 82] width 101 height 41
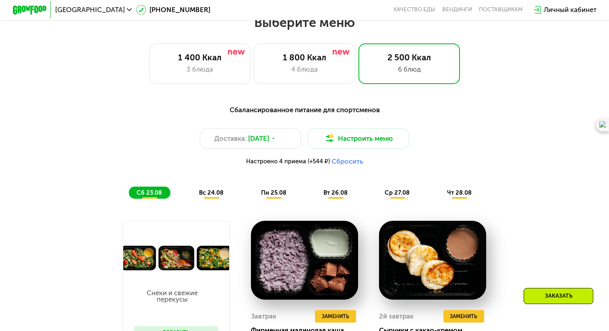
scroll to position [296, 0]
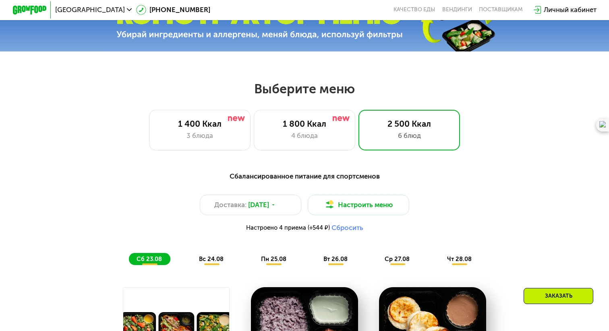
click at [212, 139] on div "3 блюда" at bounding box center [200, 136] width 84 height 10
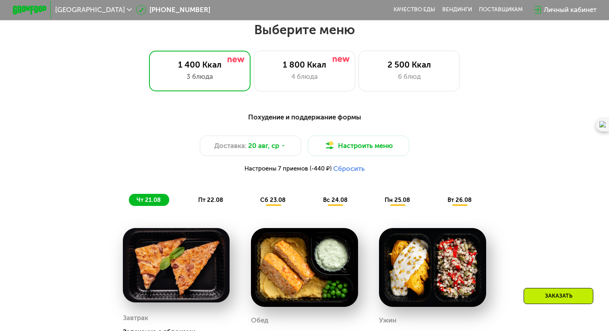
scroll to position [413, 0]
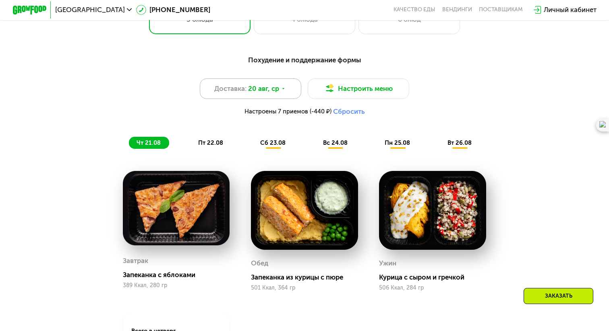
click at [262, 89] on span "20 авг, ср" at bounding box center [263, 89] width 31 height 10
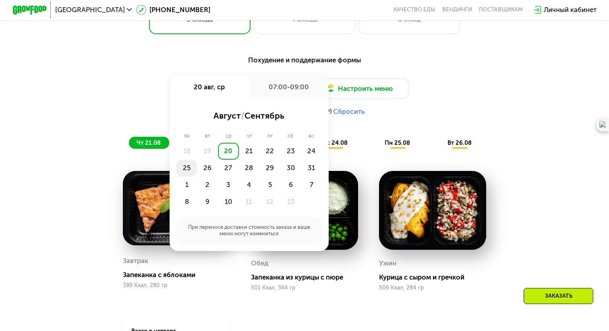
click at [197, 169] on div "25" at bounding box center [207, 168] width 21 height 17
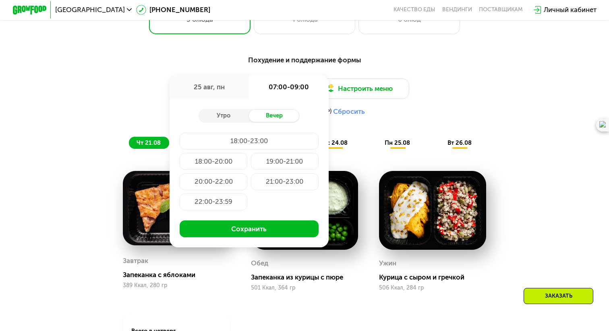
click at [251, 163] on div "18:00-20:00" at bounding box center [285, 161] width 68 height 17
click at [224, 114] on div "Утро" at bounding box center [223, 116] width 51 height 12
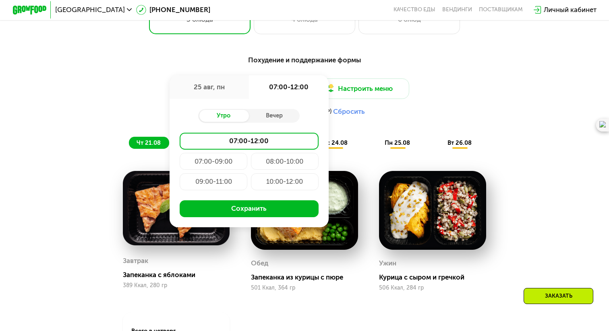
click at [251, 159] on div "07:00-09:00" at bounding box center [285, 161] width 68 height 17
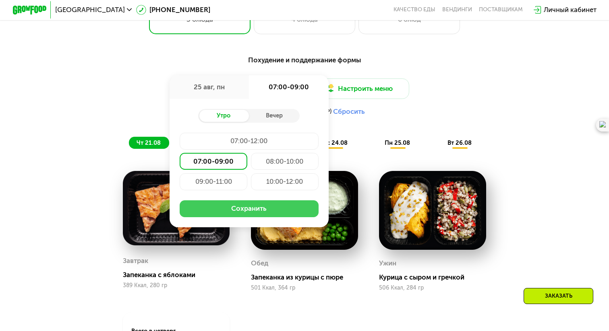
click at [232, 211] on button "Сохранить" at bounding box center [249, 209] width 139 height 17
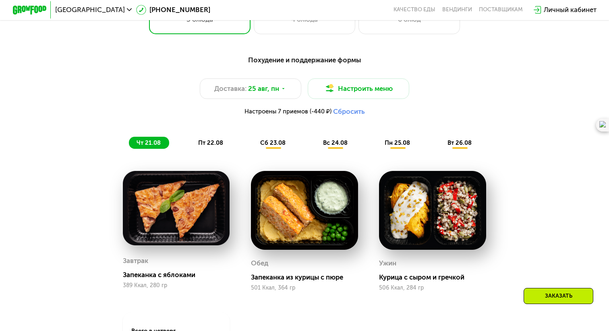
click at [393, 105] on div "Доставка: 25 авг, пн Настроить меню Настроены 7 приемов (-440 ₽) Сбросить" at bounding box center [304, 99] width 501 height 41
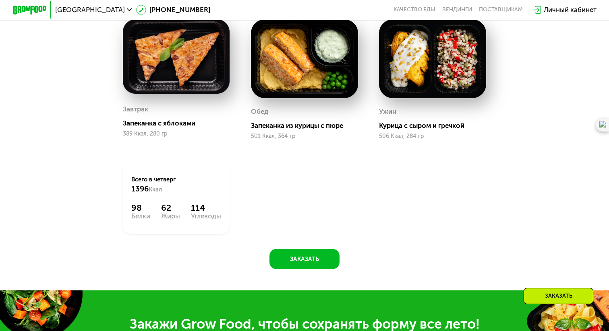
click at [0, 0] on div "Завтрак Запеканка с яблоками 389 Ккал, 280 гр Обед Запеканка из курицы с пюре 5…" at bounding box center [0, 0] width 0 height 0
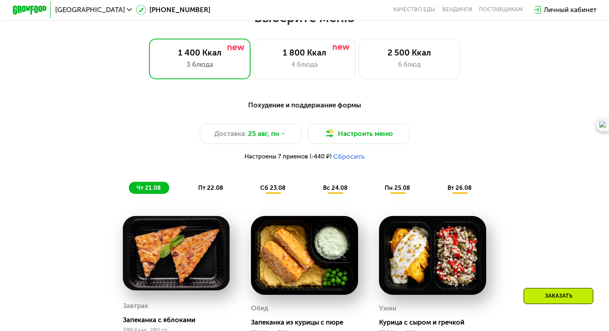
scroll to position [354, 0]
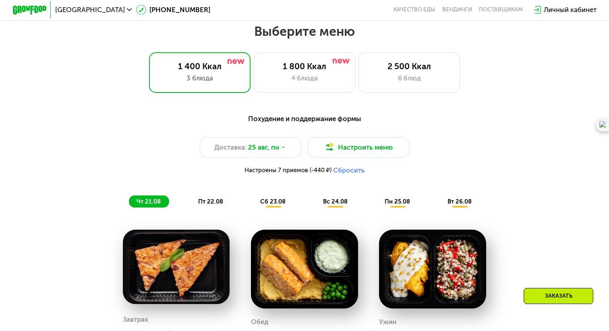
click at [274, 200] on span "сб 23.08" at bounding box center [272, 201] width 25 height 7
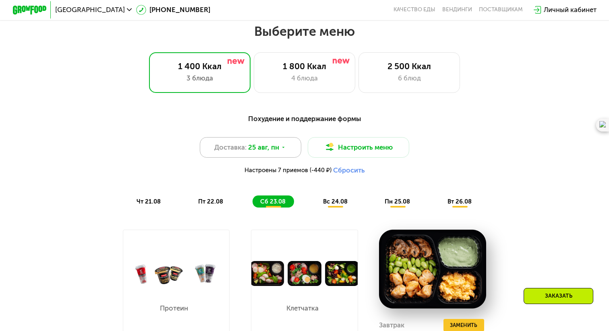
click at [262, 149] on span "25 авг, пн" at bounding box center [263, 148] width 31 height 10
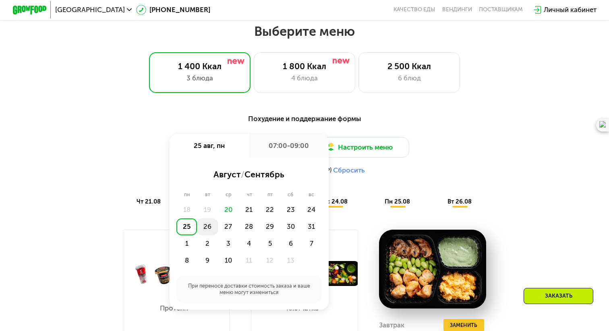
click at [218, 224] on div "26" at bounding box center [228, 227] width 21 height 17
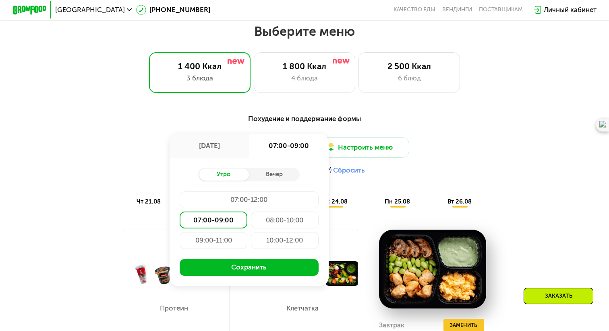
click at [219, 157] on div "26 авг, вт" at bounding box center [209, 146] width 79 height 24
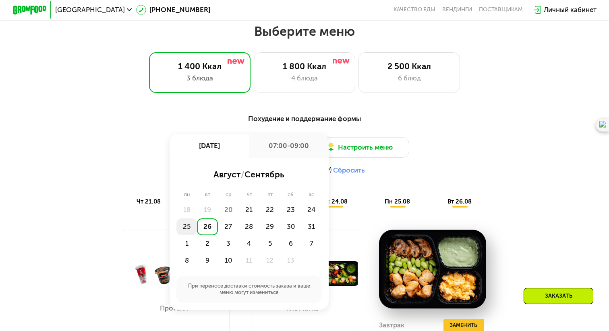
click at [197, 230] on div "25" at bounding box center [207, 227] width 21 height 17
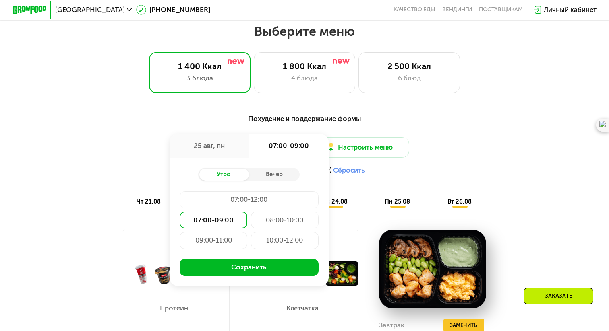
click at [202, 221] on div "07:00-09:00" at bounding box center [214, 220] width 68 height 17
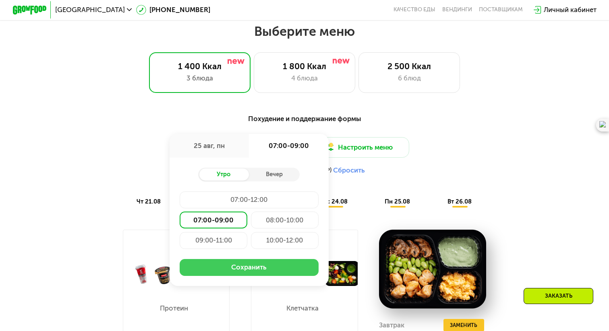
click at [199, 269] on button "Сохранить" at bounding box center [249, 267] width 139 height 17
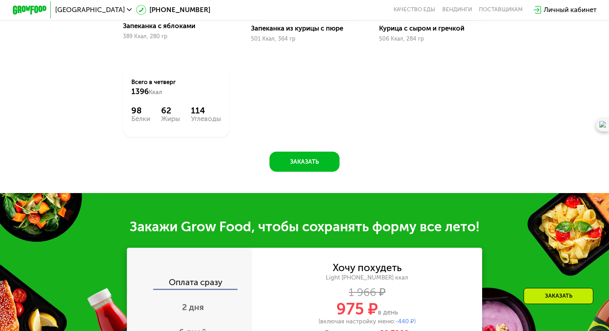
scroll to position [474, 0]
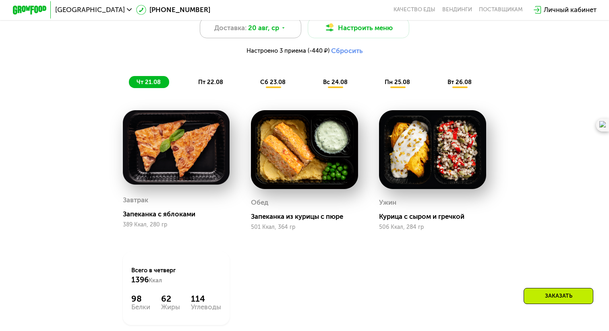
click at [276, 26] on span "20 авг, ср" at bounding box center [263, 28] width 31 height 10
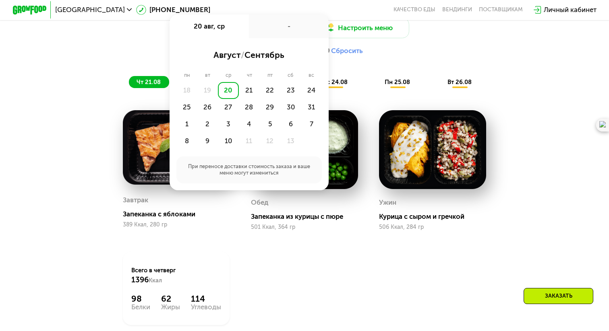
click at [92, 54] on div "Настроено 3 приема (-440 ₽) Сбросить" at bounding box center [304, 51] width 501 height 8
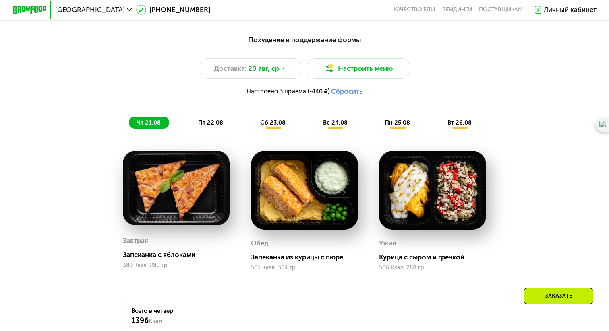
scroll to position [432, 0]
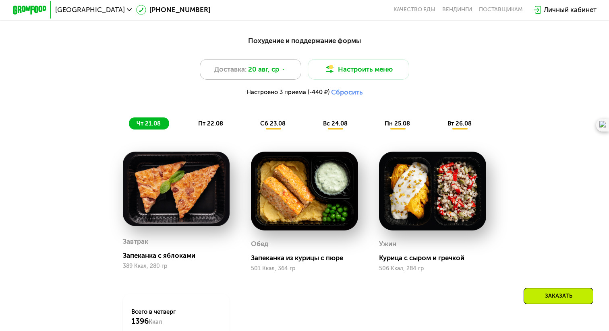
click at [269, 72] on span "20 авг, ср" at bounding box center [263, 69] width 31 height 10
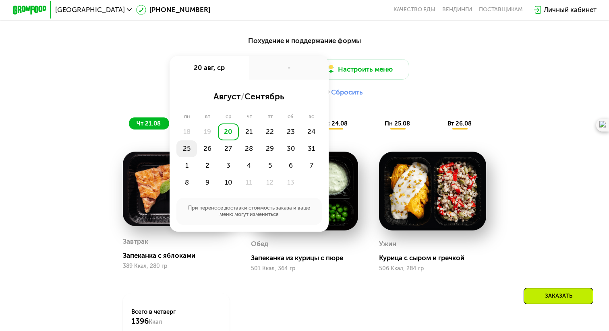
click at [197, 147] on div "25" at bounding box center [207, 149] width 21 height 17
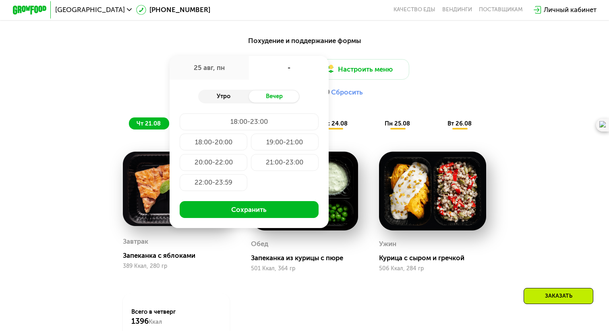
click at [232, 99] on div "Утро" at bounding box center [223, 97] width 51 height 12
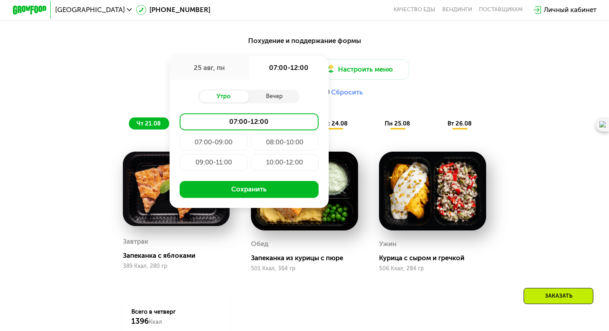
click at [251, 142] on div "07:00-09:00" at bounding box center [285, 142] width 68 height 17
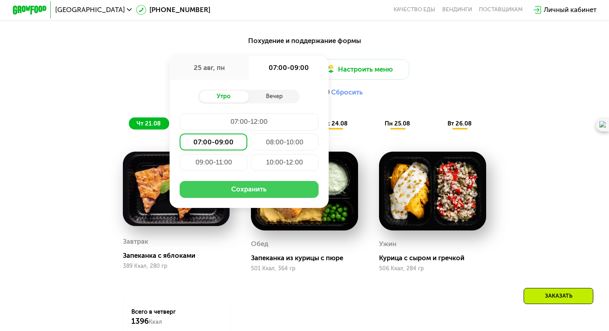
click at [243, 198] on button "Сохранить" at bounding box center [249, 189] width 139 height 17
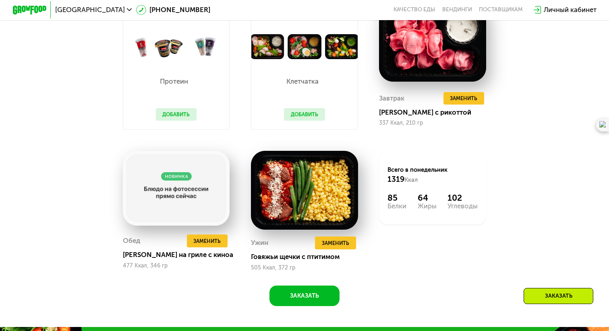
scroll to position [582, 0]
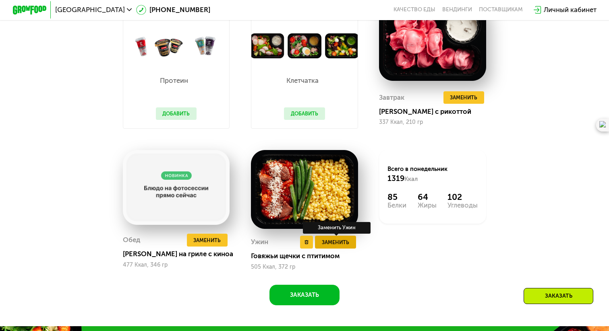
click at [340, 246] on span "Заменить" at bounding box center [335, 242] width 27 height 8
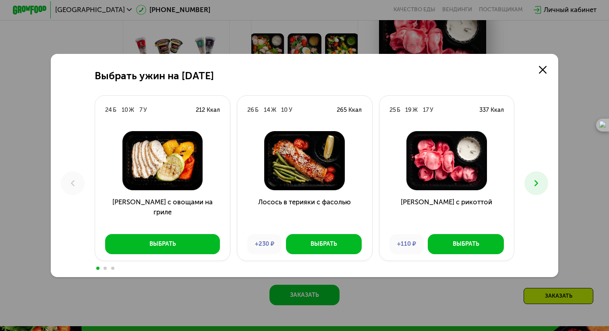
click at [535, 185] on use at bounding box center [536, 183] width 4 height 6
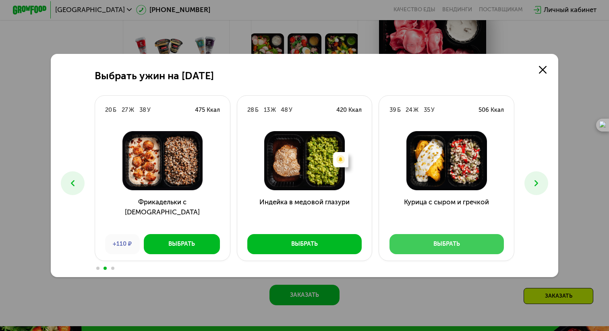
click at [476, 250] on button "Выбрать" at bounding box center [446, 244] width 114 height 20
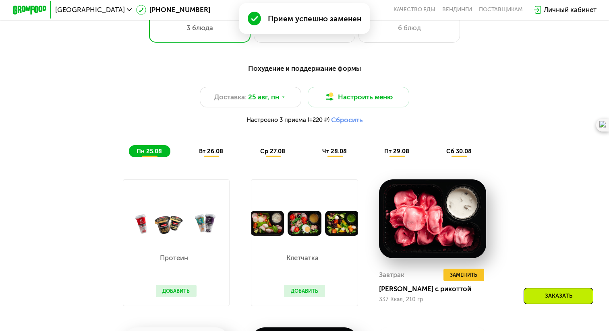
scroll to position [398, 0]
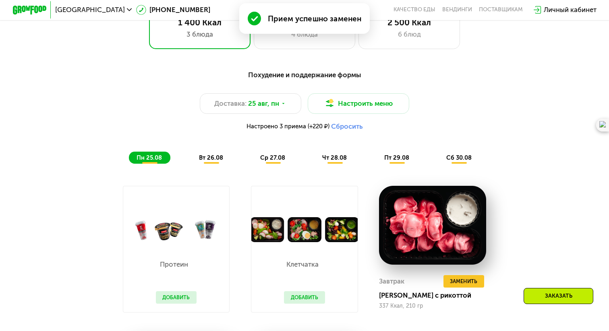
click at [207, 160] on span "вт 26.08" at bounding box center [211, 157] width 24 height 7
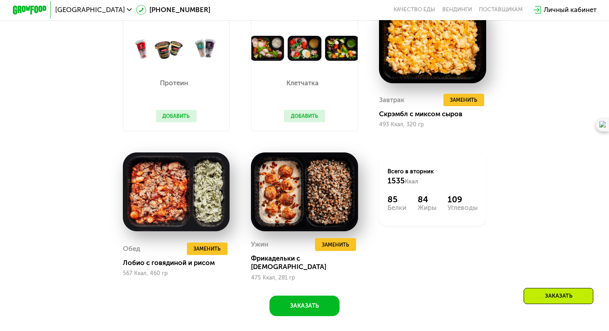
scroll to position [587, 0]
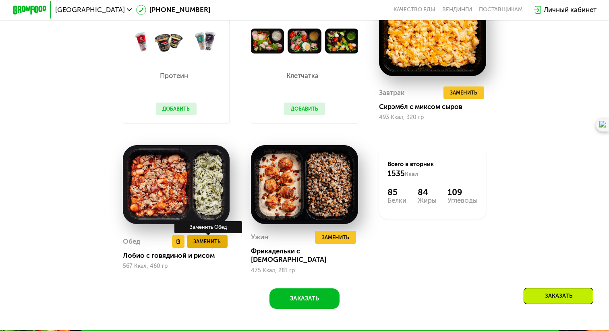
click at [213, 240] on span "Заменить" at bounding box center [206, 242] width 27 height 8
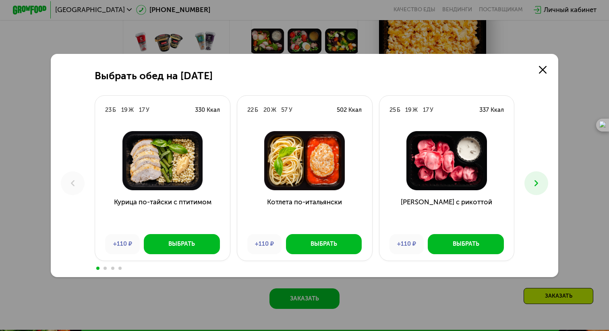
click at [532, 180] on icon at bounding box center [536, 183] width 10 height 10
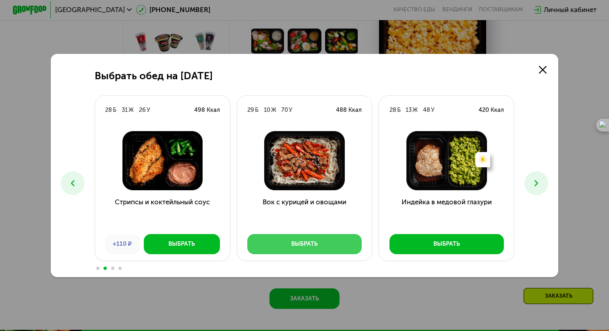
click at [295, 253] on button "Выбрать" at bounding box center [304, 244] width 114 height 20
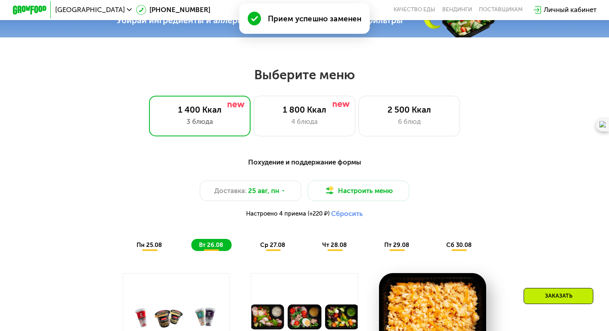
scroll to position [303, 0]
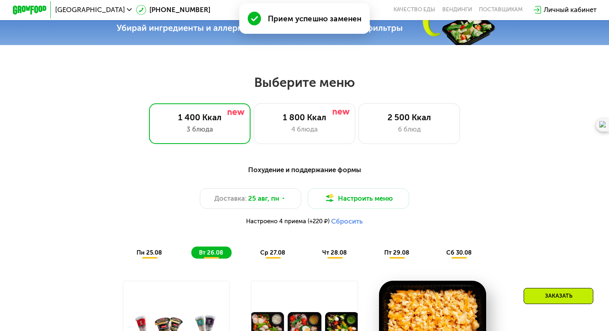
click at [274, 246] on div "Похудение и поддержание формы Доставка: [DATE] Настроить меню Настроено 4 прием…" at bounding box center [304, 212] width 501 height 94
click at [272, 250] on span "ср 27.08" at bounding box center [272, 252] width 25 height 7
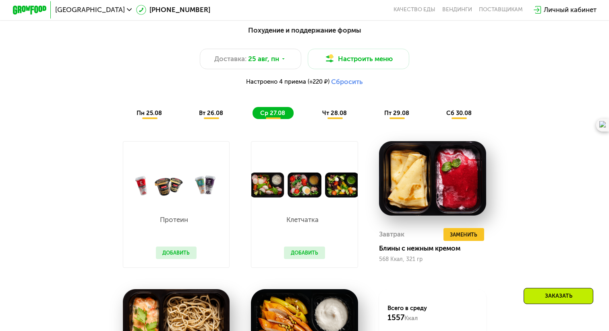
scroll to position [422, 0]
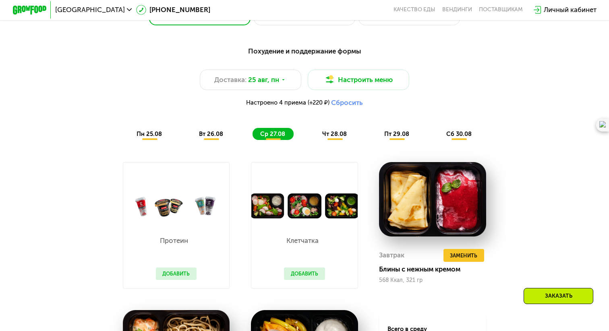
click at [377, 137] on div "чт 28.08" at bounding box center [397, 134] width 41 height 12
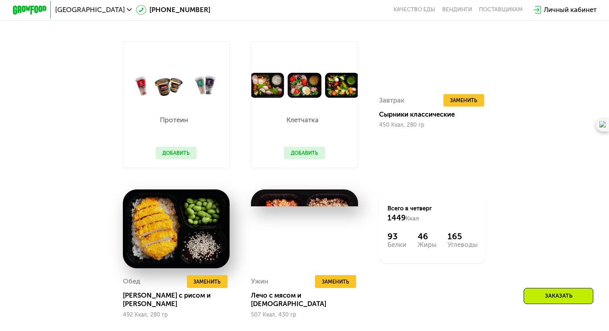
scroll to position [613, 0]
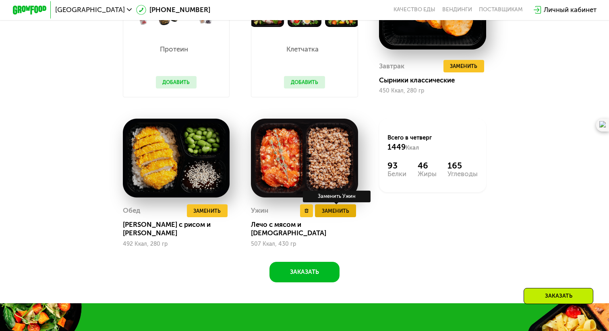
click at [337, 216] on button "Заменить" at bounding box center [335, 211] width 41 height 13
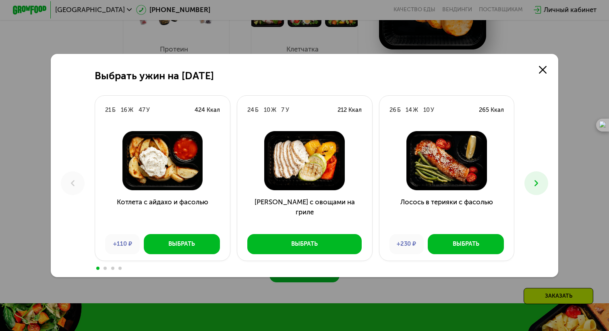
click at [542, 185] on button at bounding box center [536, 184] width 24 height 24
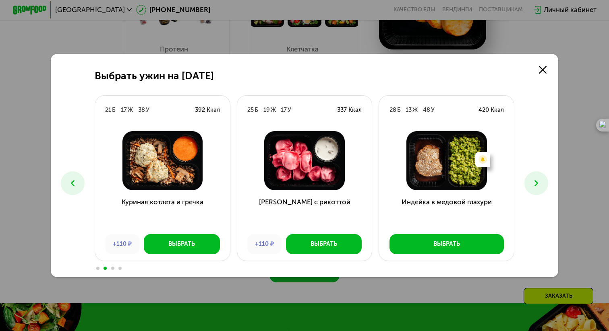
click at [542, 185] on button at bounding box center [536, 184] width 24 height 24
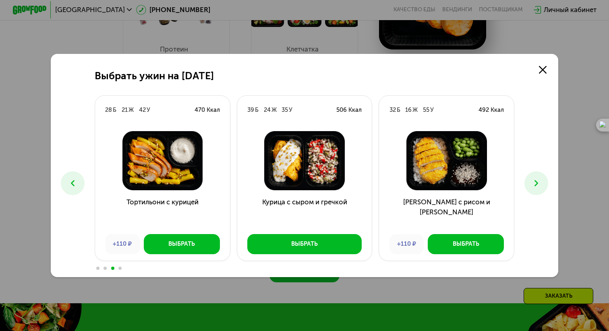
click at [545, 178] on button at bounding box center [536, 184] width 24 height 24
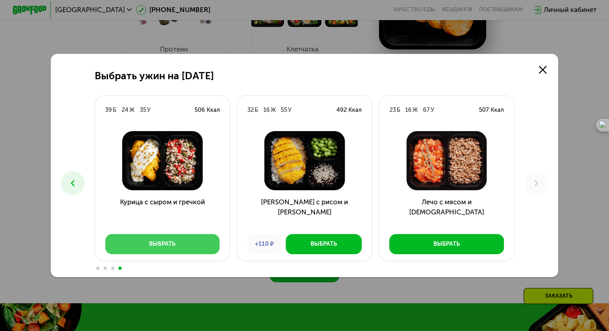
click at [168, 245] on div "Выбрать" at bounding box center [162, 244] width 27 height 8
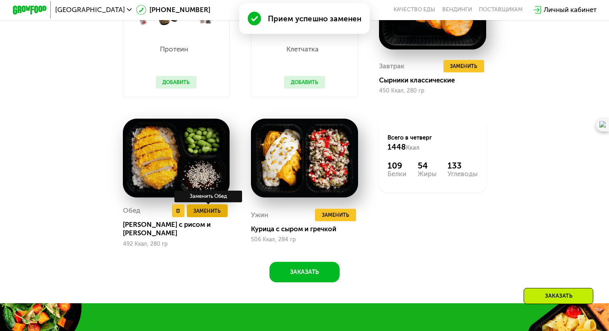
click at [202, 211] on span "Заменить" at bounding box center [206, 211] width 27 height 8
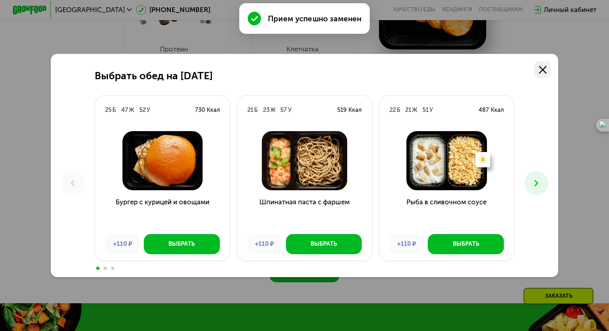
click at [543, 68] on use at bounding box center [543, 70] width 8 height 8
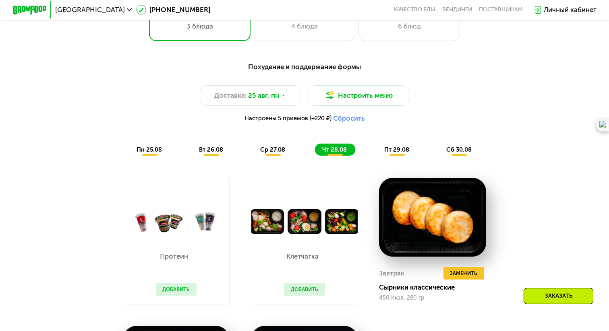
scroll to position [405, 0]
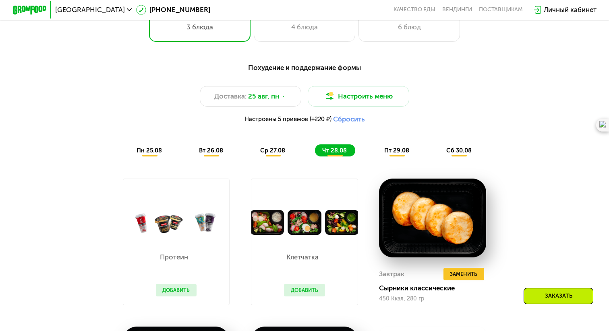
click at [439, 156] on div "пт 29.08" at bounding box center [459, 151] width 41 height 12
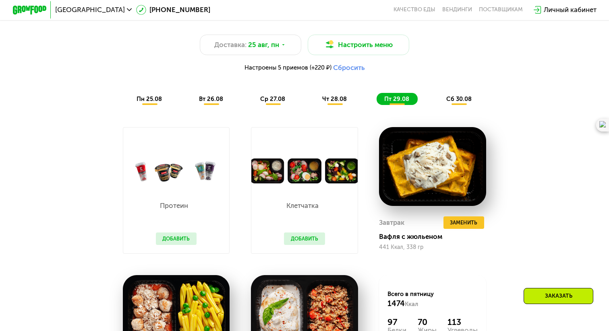
scroll to position [430, 0]
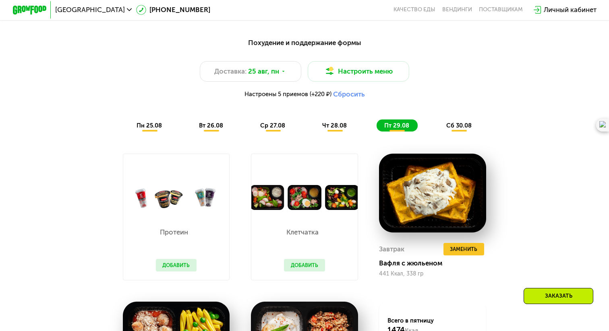
click at [457, 128] on span "сб 30.08" at bounding box center [458, 125] width 25 height 7
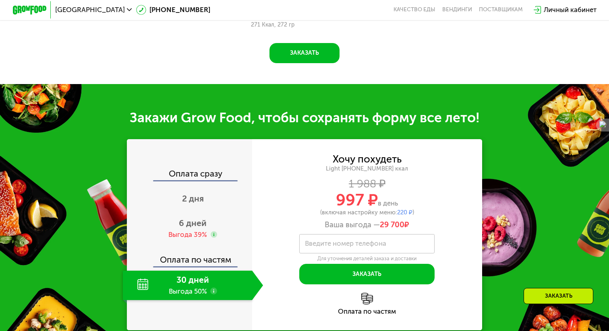
scroll to position [843, 0]
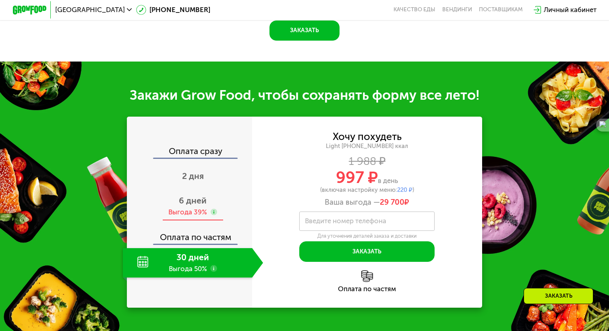
click at [180, 206] on span "6 дней" at bounding box center [193, 201] width 28 height 10
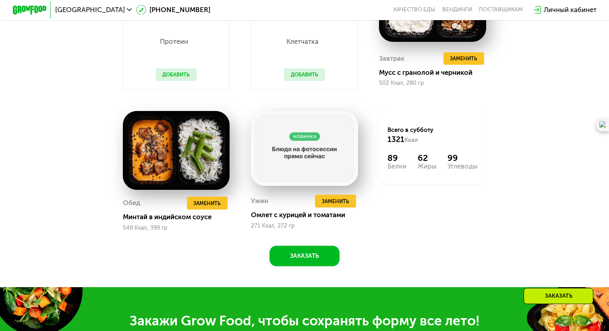
scroll to position [414, 0]
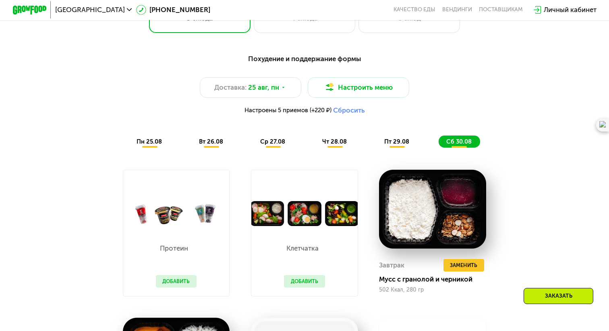
click at [401, 140] on span "пт 29.08" at bounding box center [396, 141] width 25 height 7
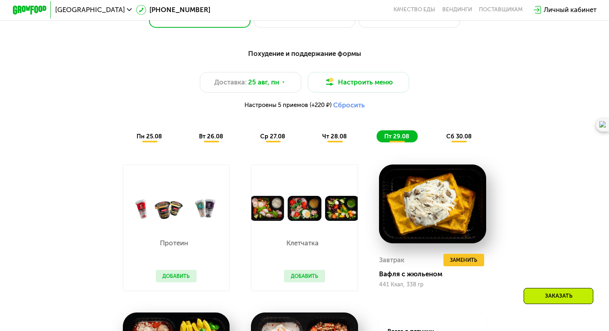
scroll to position [398, 0]
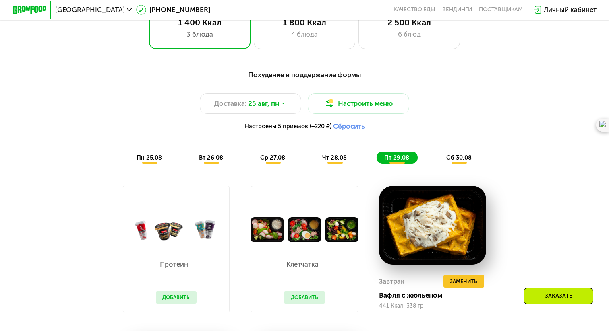
click at [355, 124] on button "Сбросить" at bounding box center [349, 126] width 32 height 8
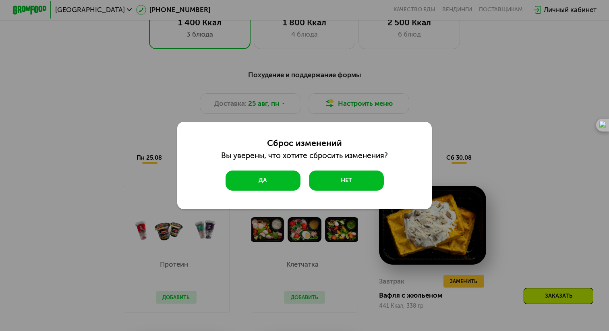
click at [284, 181] on button "Да" at bounding box center [263, 181] width 75 height 20
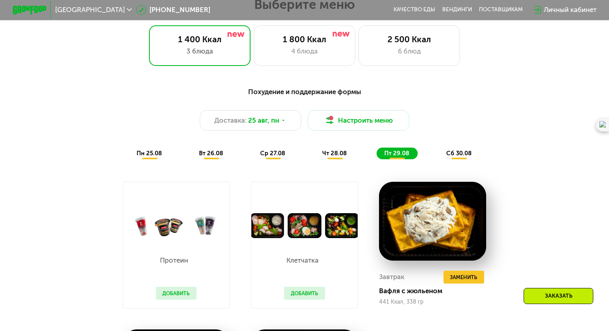
scroll to position [455, 0]
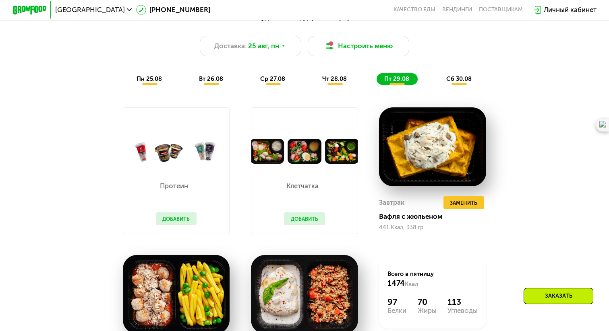
click at [154, 81] on span "пн 25.08" at bounding box center [149, 78] width 25 height 7
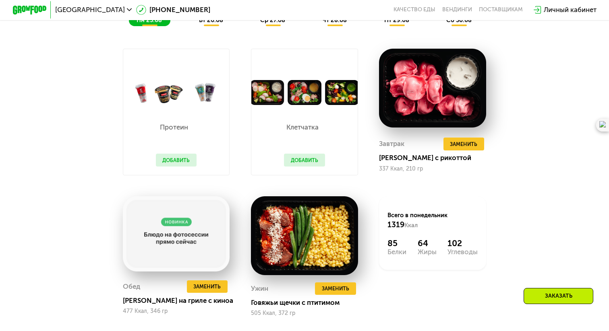
scroll to position [535, 0]
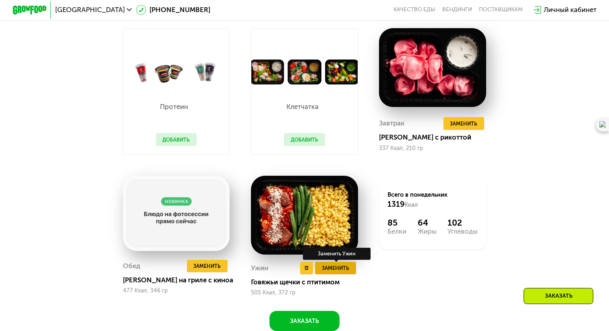
click at [335, 270] on span "Заменить" at bounding box center [335, 268] width 27 height 8
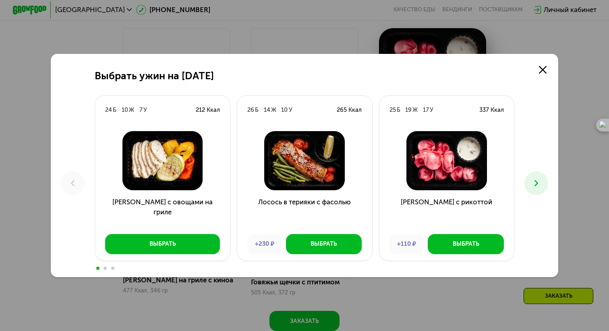
click at [540, 184] on icon at bounding box center [536, 183] width 10 height 10
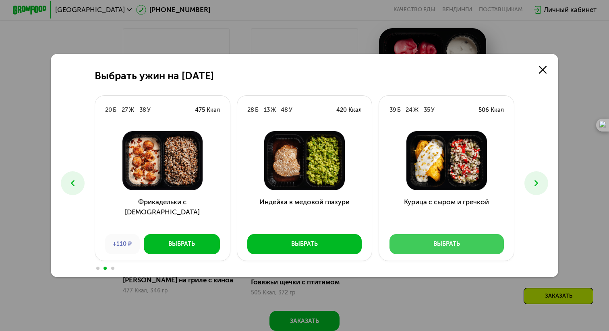
click at [453, 250] on button "Выбрать" at bounding box center [446, 244] width 114 height 20
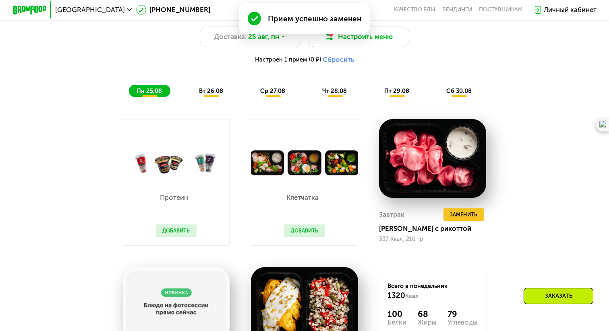
scroll to position [426, 0]
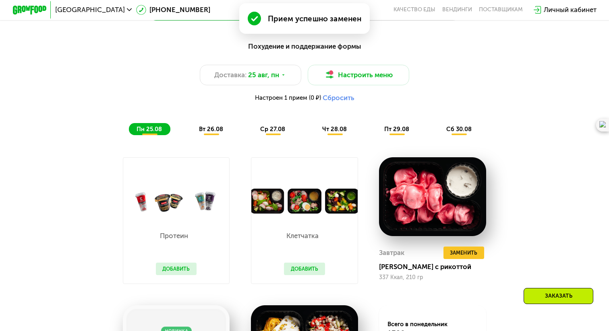
click at [210, 131] on span "вт 26.08" at bounding box center [211, 129] width 24 height 7
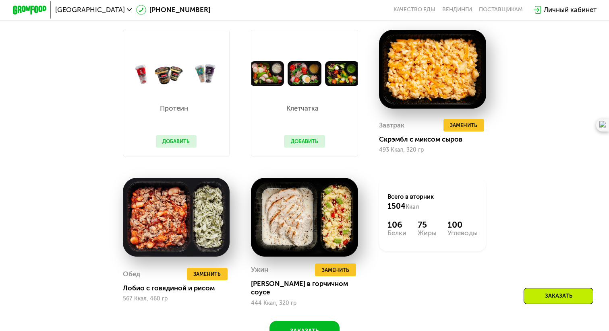
scroll to position [576, 0]
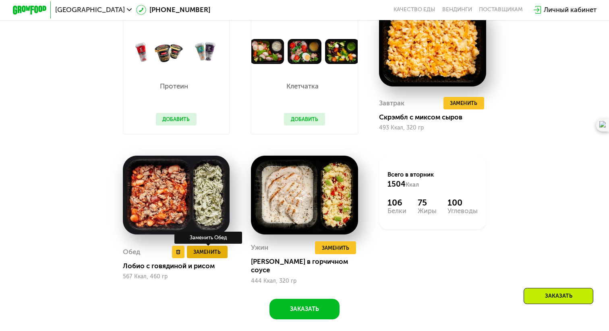
click at [211, 249] on span "Заменить" at bounding box center [206, 252] width 27 height 8
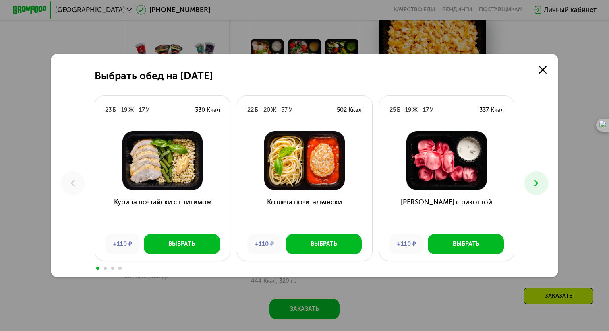
click at [532, 180] on icon at bounding box center [536, 183] width 10 height 10
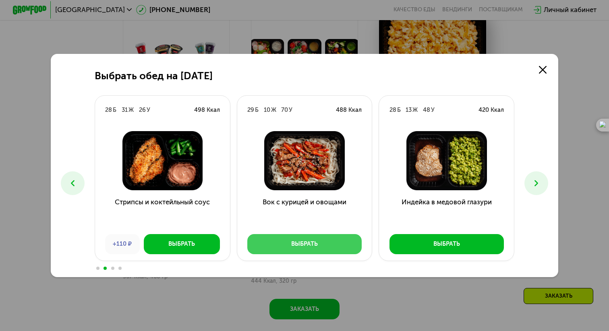
click at [312, 240] on button "Выбрать" at bounding box center [304, 244] width 114 height 20
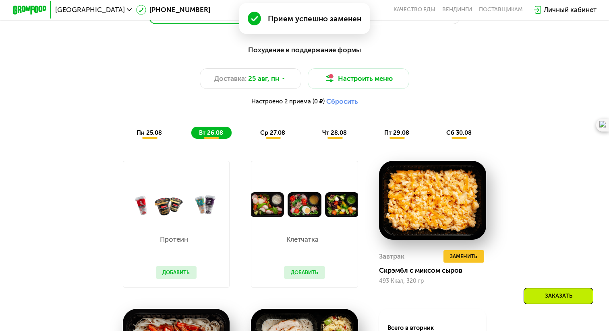
scroll to position [421, 0]
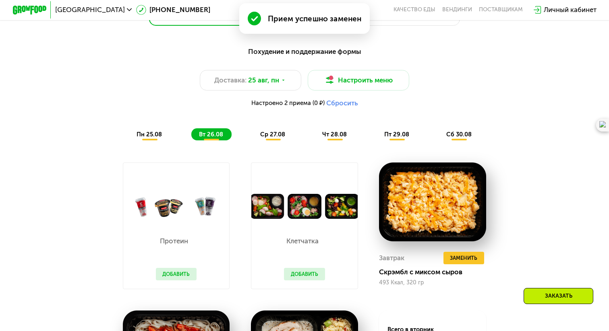
click at [270, 134] on span "ср 27.08" at bounding box center [272, 134] width 25 height 7
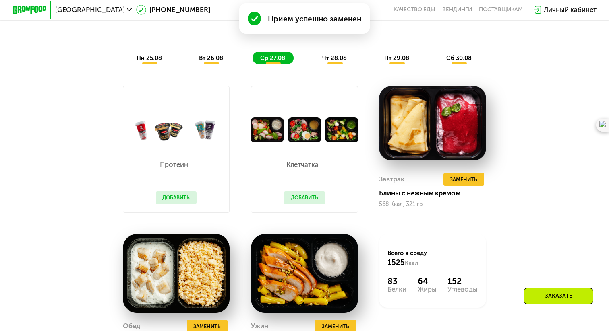
scroll to position [484, 0]
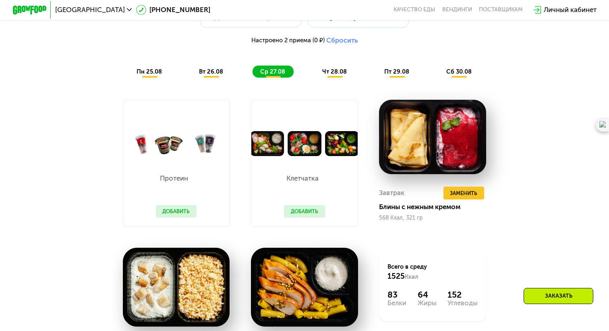
click at [343, 73] on span "чт 28.08" at bounding box center [334, 71] width 25 height 7
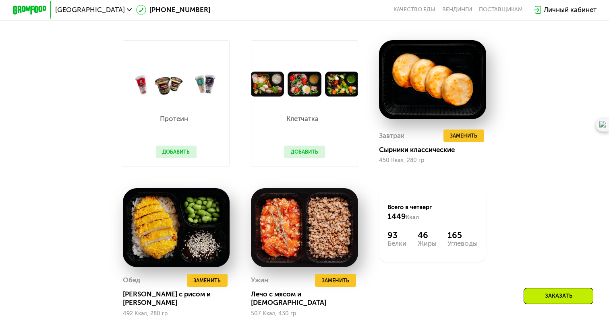
scroll to position [607, 0]
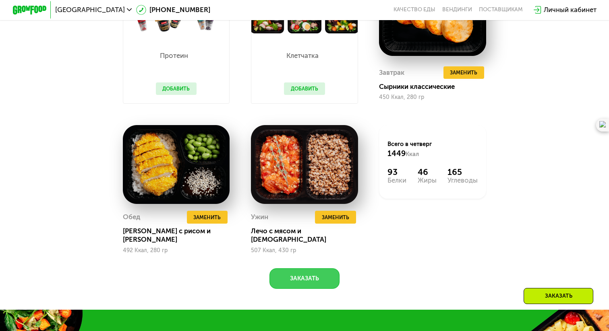
click at [295, 272] on button "Заказать" at bounding box center [304, 279] width 70 height 20
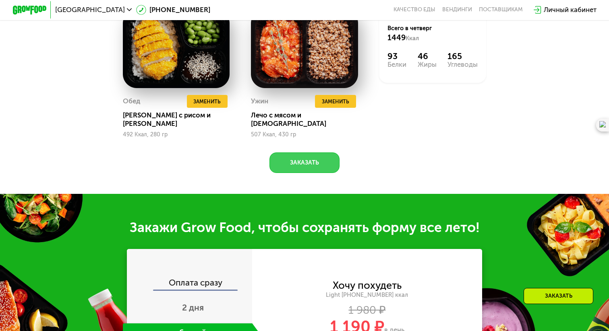
scroll to position [557, 0]
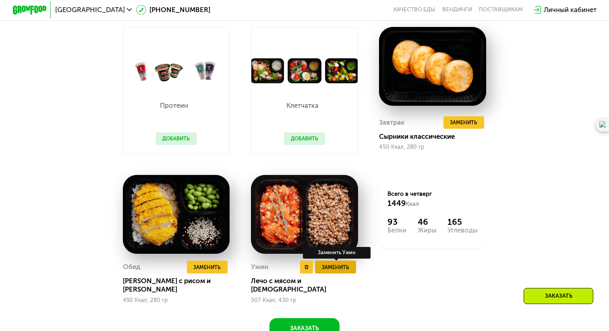
click at [325, 273] on button "Заменить" at bounding box center [335, 267] width 41 height 13
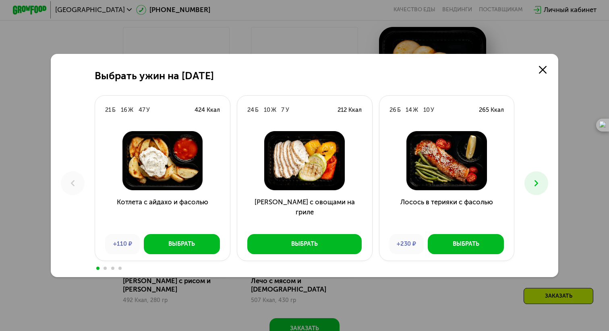
click at [534, 184] on icon at bounding box center [536, 183] width 10 height 10
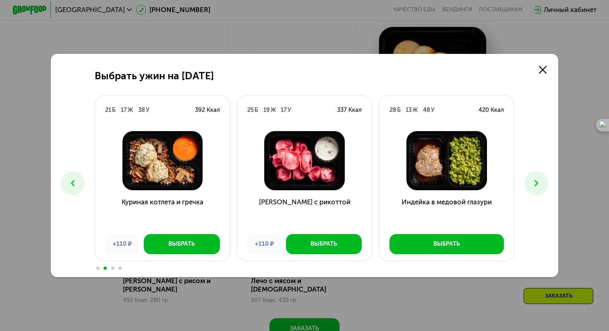
click at [534, 184] on icon at bounding box center [536, 183] width 10 height 10
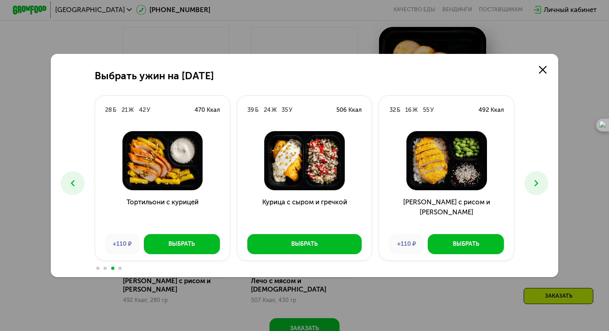
click at [534, 184] on icon at bounding box center [536, 183] width 10 height 10
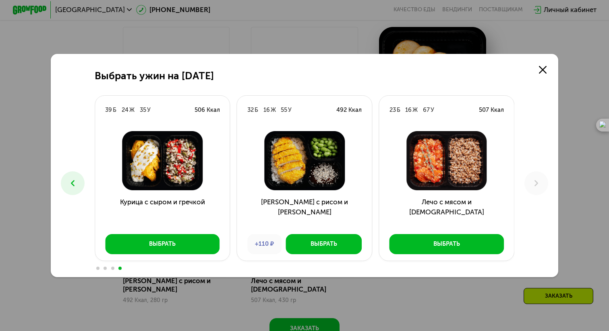
click at [68, 181] on icon at bounding box center [73, 183] width 10 height 10
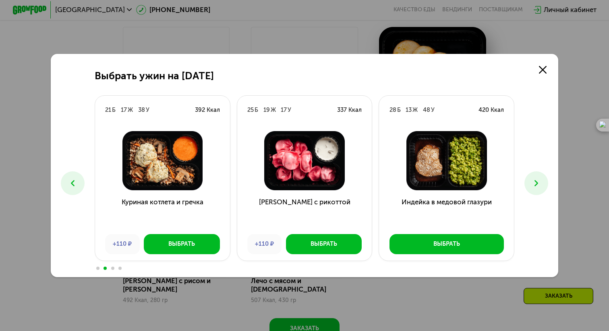
click at [68, 181] on icon at bounding box center [73, 183] width 10 height 10
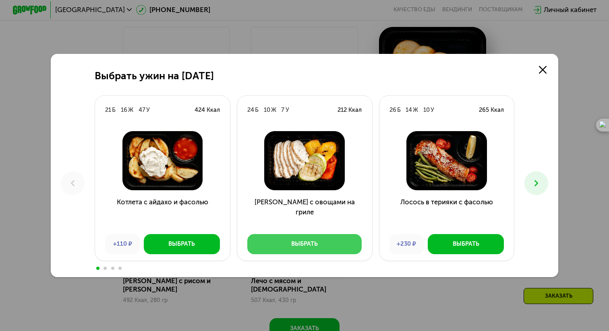
click at [282, 242] on button "Выбрать" at bounding box center [304, 244] width 114 height 20
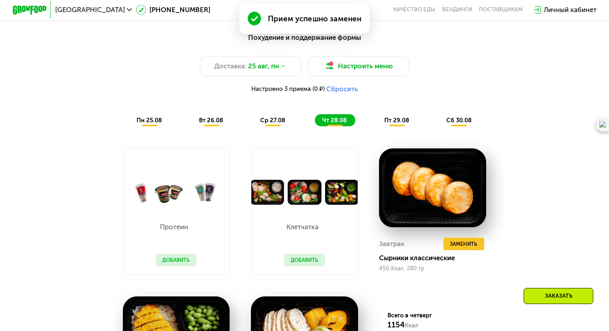
scroll to position [428, 0]
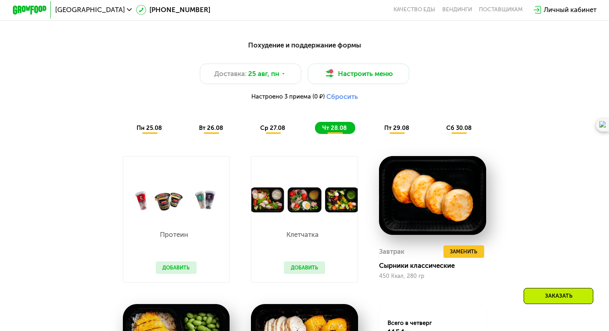
click at [403, 129] on span "пт 29.08" at bounding box center [396, 127] width 25 height 7
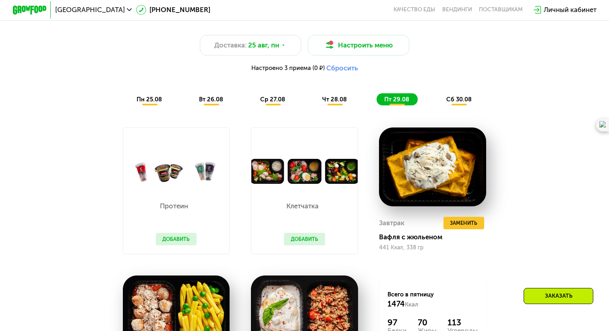
scroll to position [445, 0]
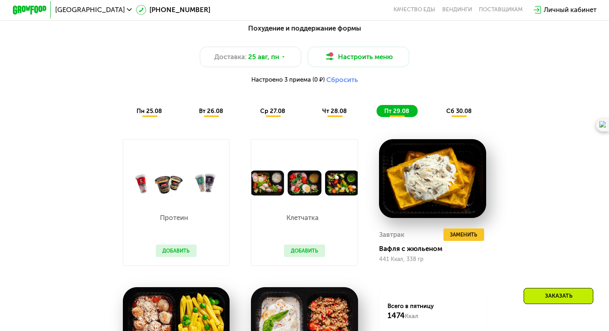
click at [456, 113] on span "сб 30.08" at bounding box center [458, 111] width 25 height 7
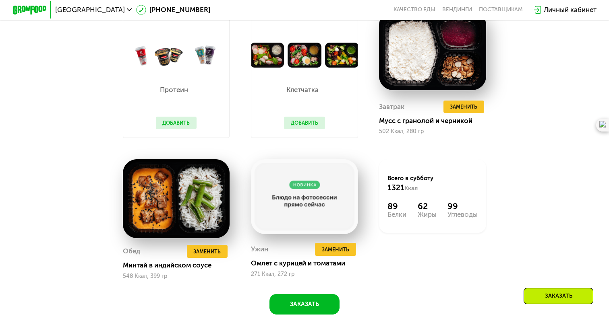
scroll to position [572, 0]
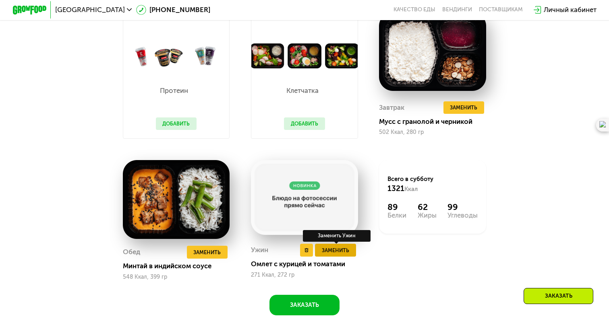
click at [344, 252] on span "Заменить" at bounding box center [335, 250] width 27 height 8
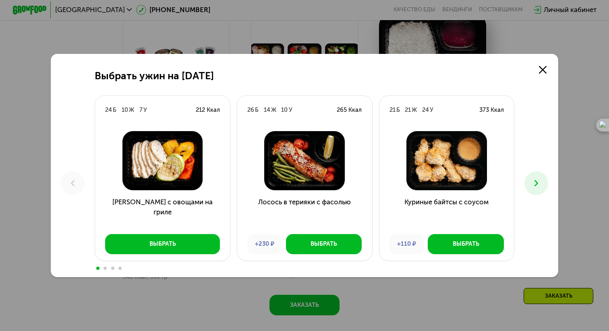
click at [533, 182] on icon at bounding box center [536, 183] width 10 height 10
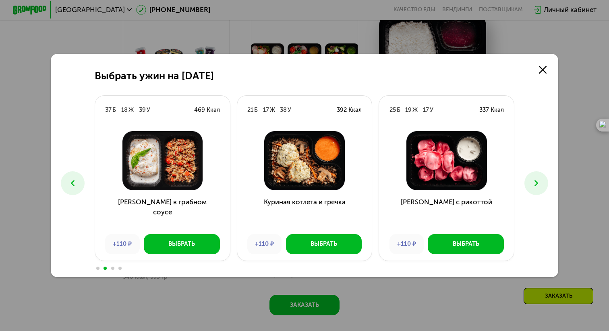
click at [533, 182] on icon at bounding box center [536, 183] width 10 height 10
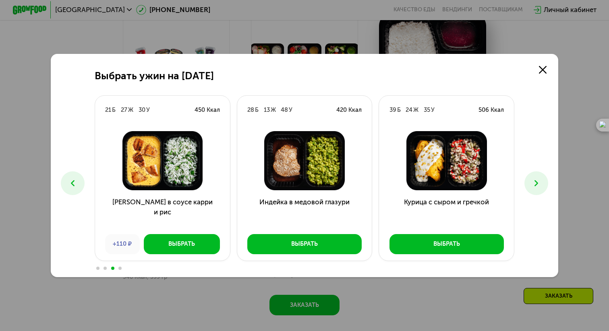
click at [533, 182] on icon at bounding box center [536, 183] width 10 height 10
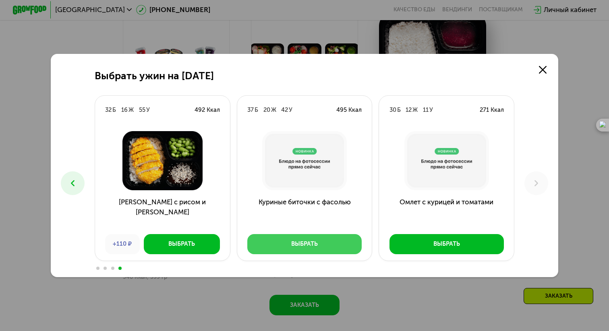
click at [331, 240] on button "Выбрать" at bounding box center [304, 244] width 114 height 20
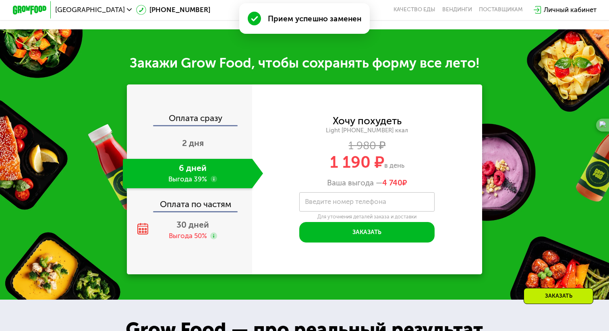
scroll to position [891, 0]
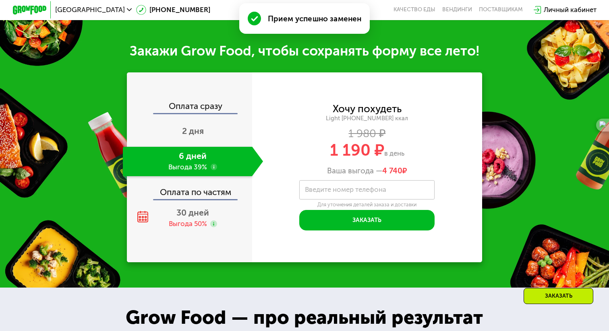
click at [338, 190] on label "Введите номер телефона" at bounding box center [345, 190] width 81 height 5
click at [338, 190] on input "Введите номер телефона" at bounding box center [366, 189] width 135 height 19
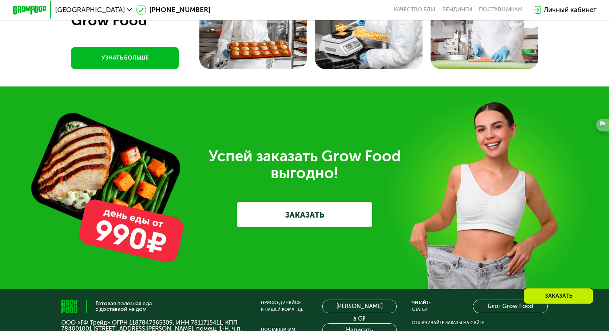
scroll to position [2581, 0]
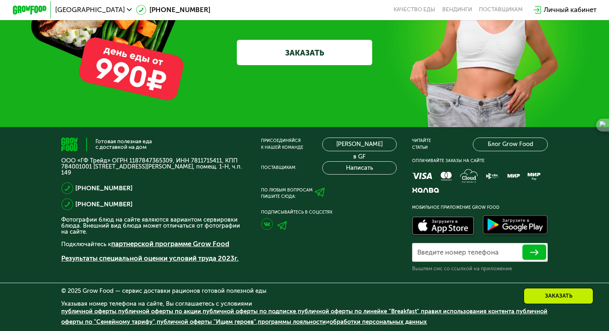
type input "**********"
click at [322, 195] on use at bounding box center [320, 192] width 10 height 9
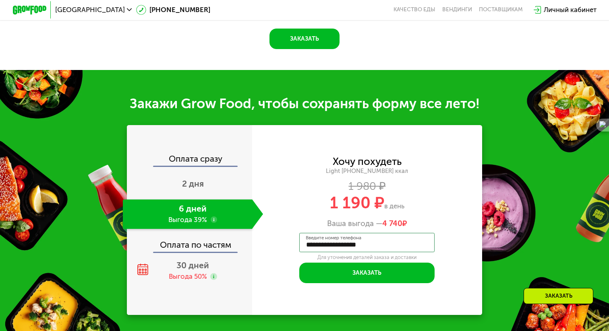
scroll to position [834, 0]
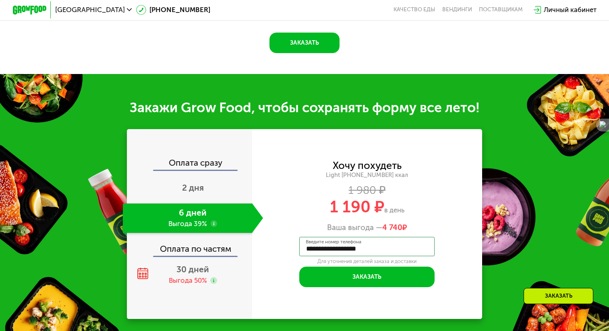
click at [199, 245] on div "Оплата по частям" at bounding box center [190, 245] width 124 height 19
click at [198, 249] on div "Оплата по частям" at bounding box center [190, 245] width 124 height 19
click at [193, 273] on span "30 дней" at bounding box center [192, 270] width 33 height 10
